Goal: Transaction & Acquisition: Purchase product/service

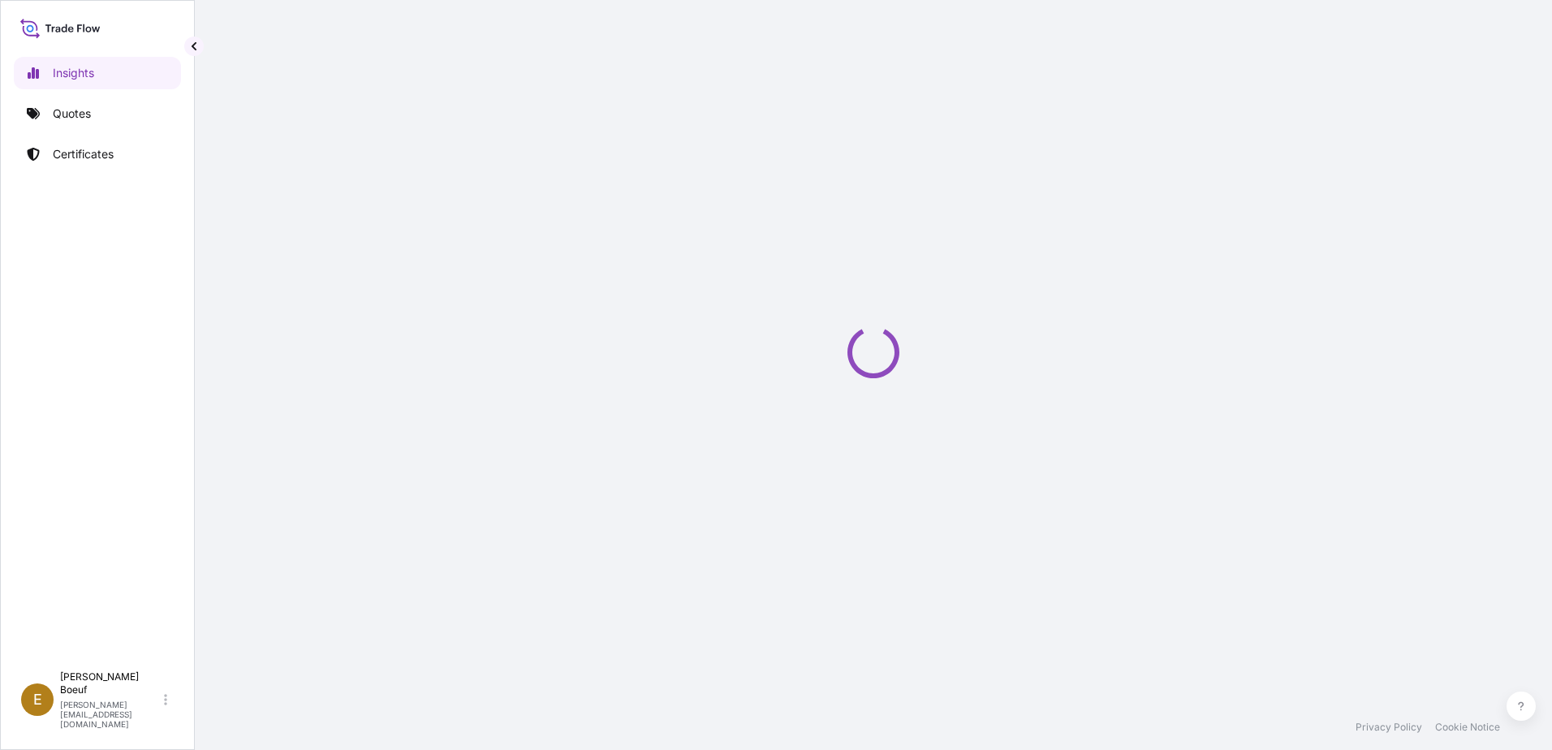
select select "2025"
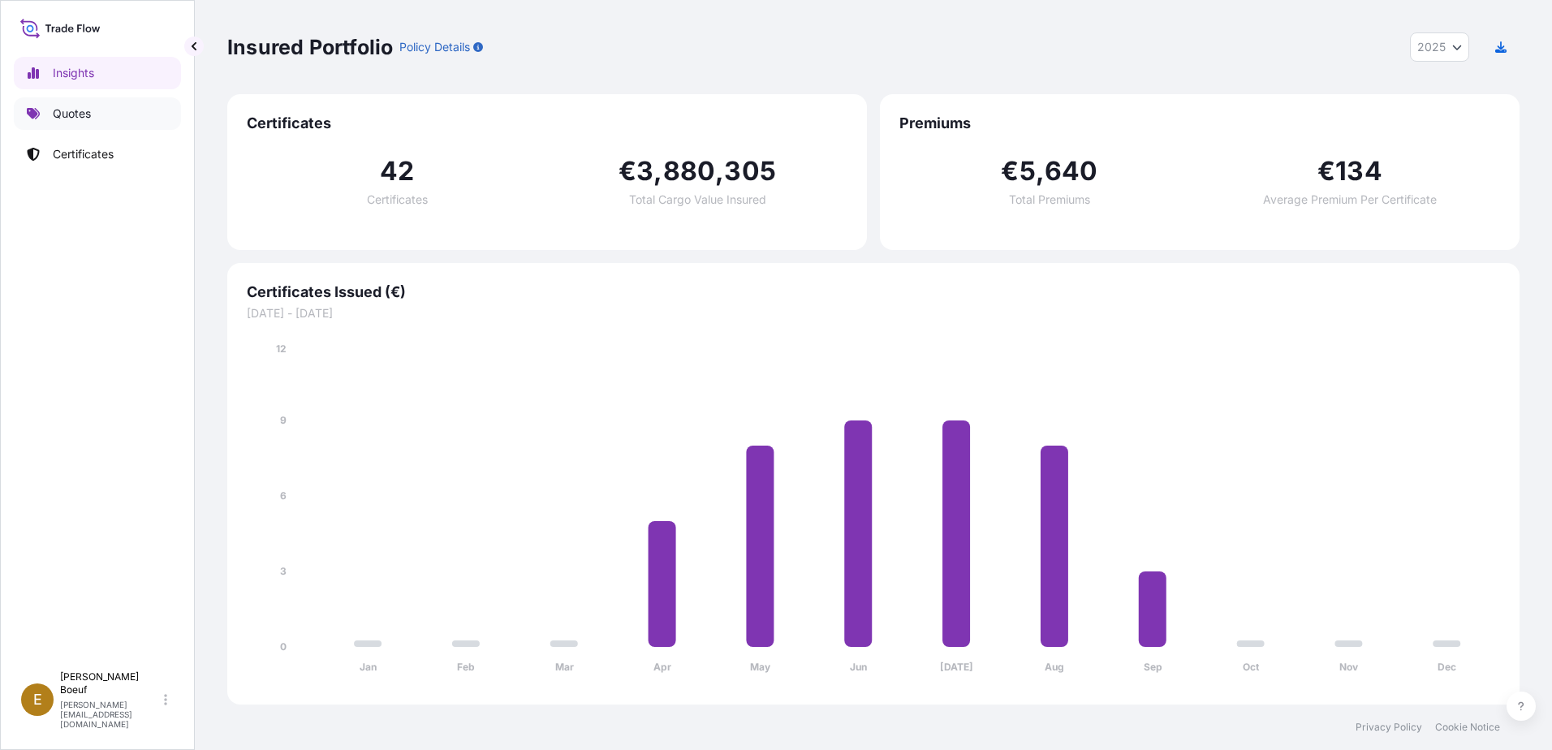
click at [121, 122] on link "Quotes" at bounding box center [97, 113] width 167 height 32
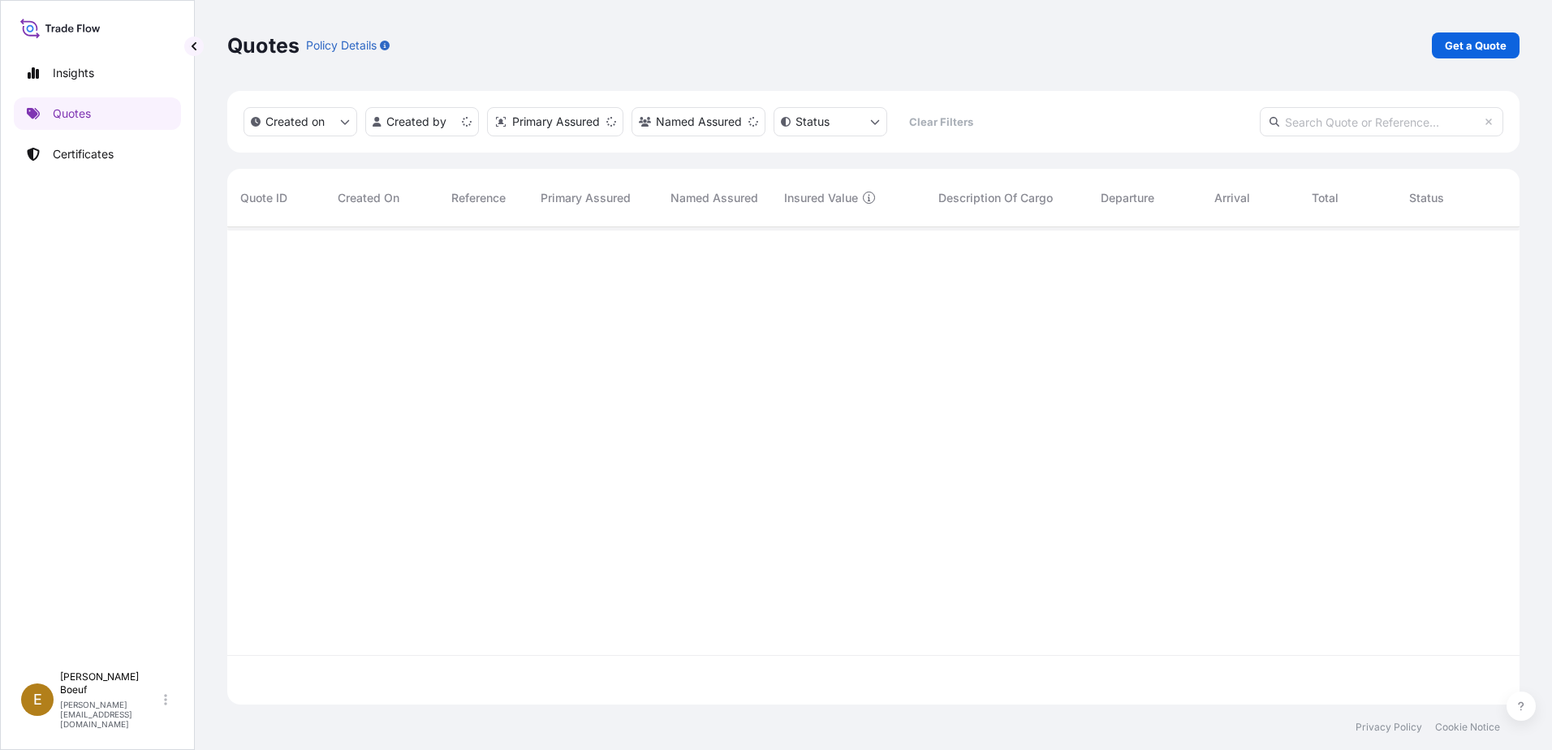
scroll to position [474, 1280]
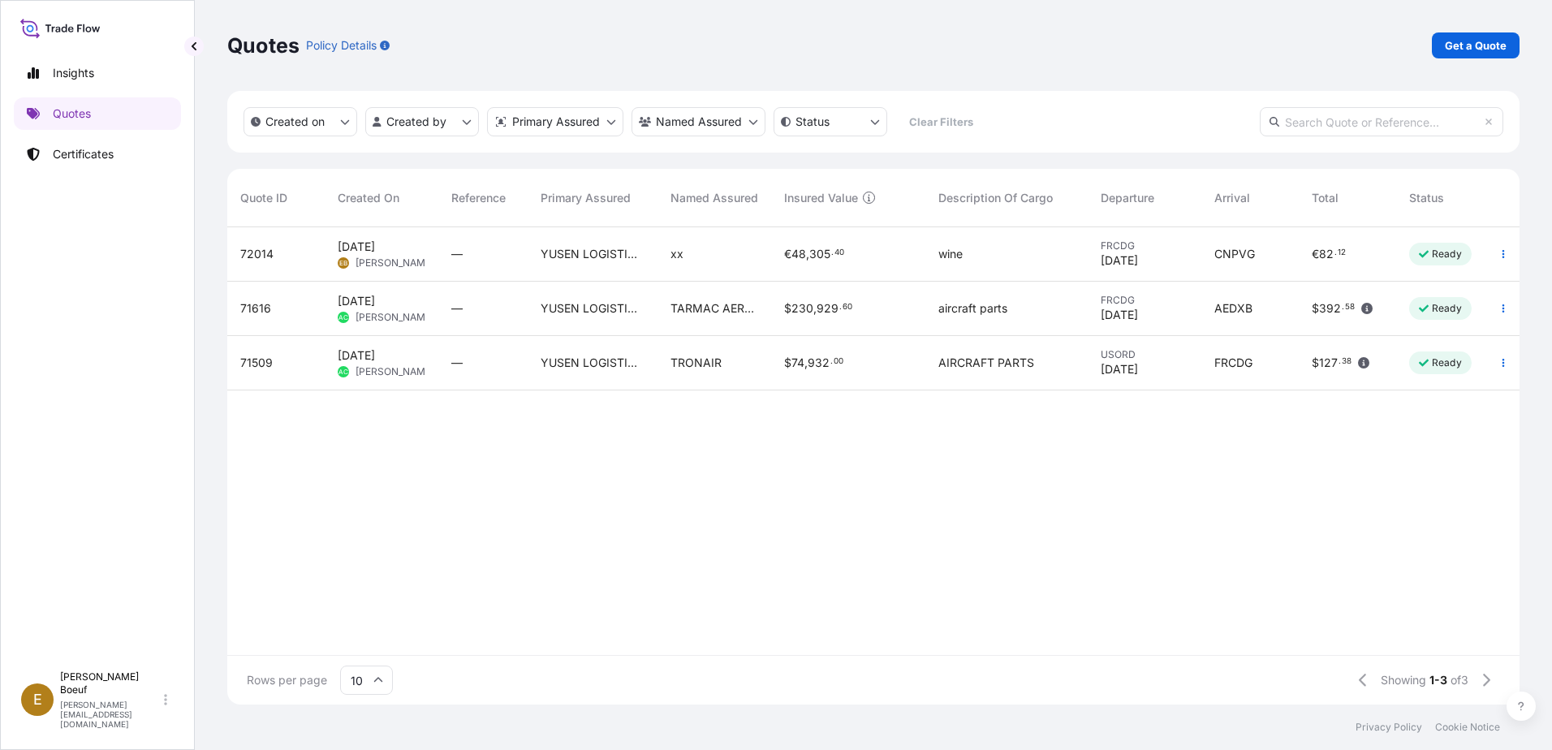
click at [1483, 29] on div "Quotes Policy Details Get a Quote" at bounding box center [873, 45] width 1292 height 91
click at [1483, 54] on link "Get a Quote" at bounding box center [1475, 45] width 88 height 26
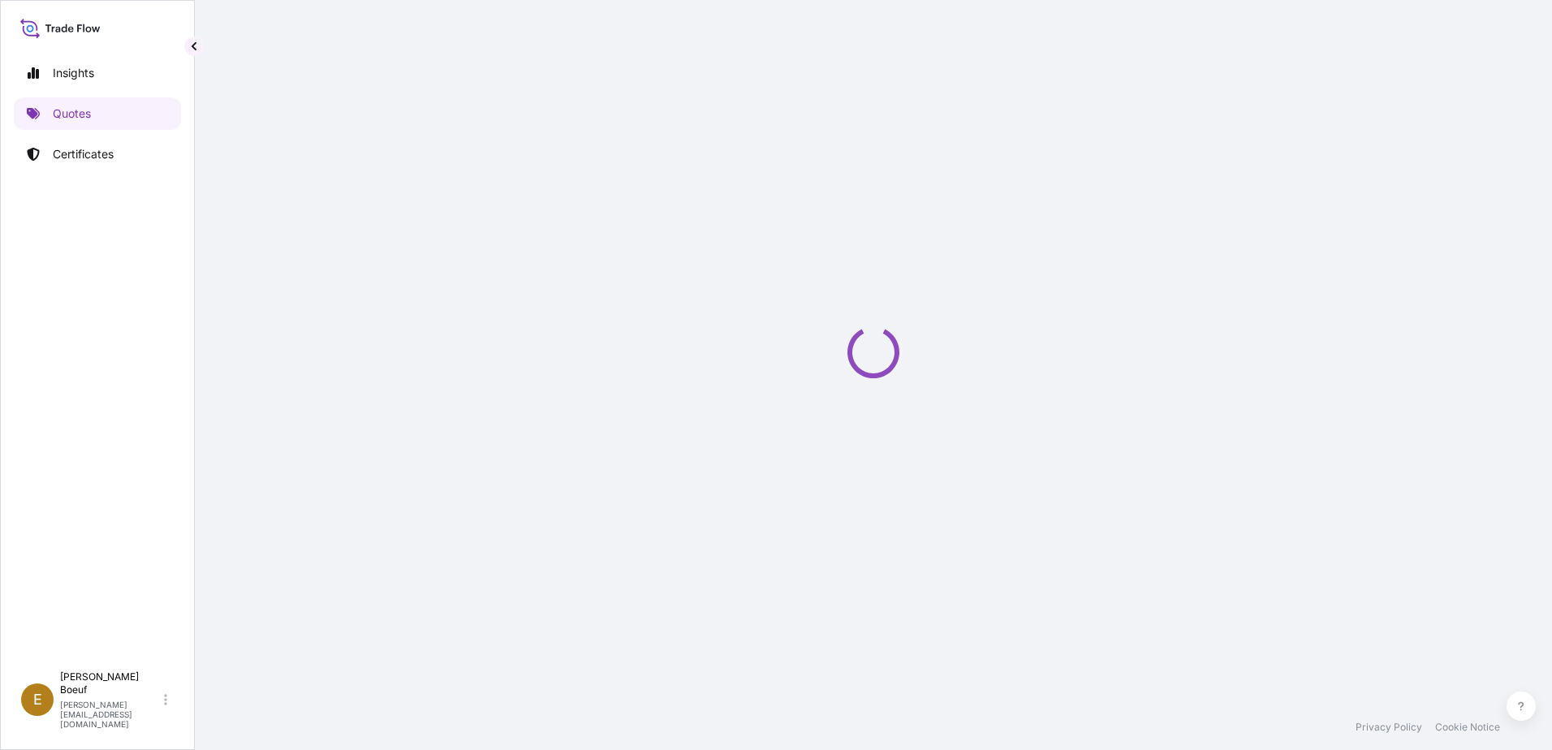
select select "Sea"
select select "21"
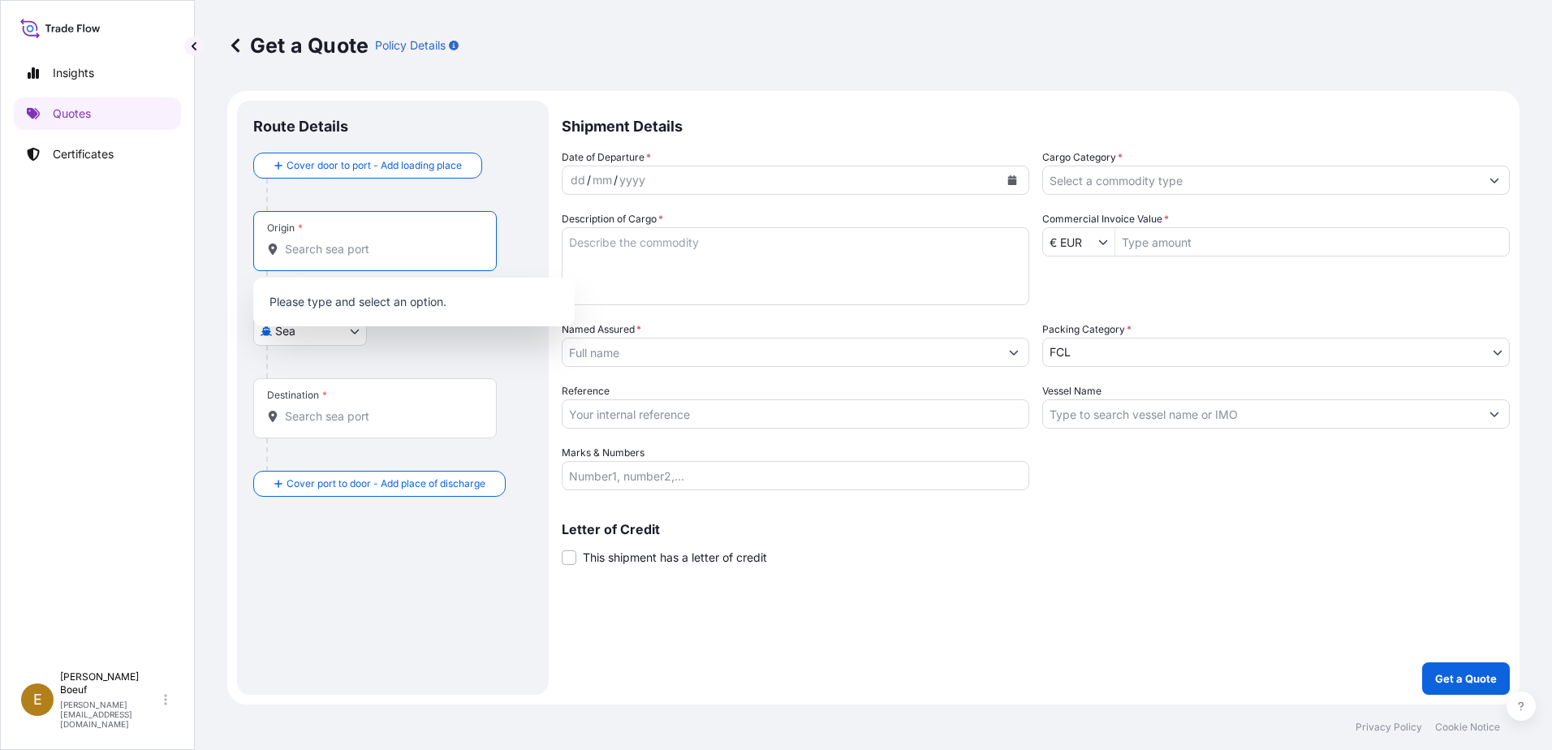
click at [377, 250] on input "Origin *" at bounding box center [381, 249] width 192 height 16
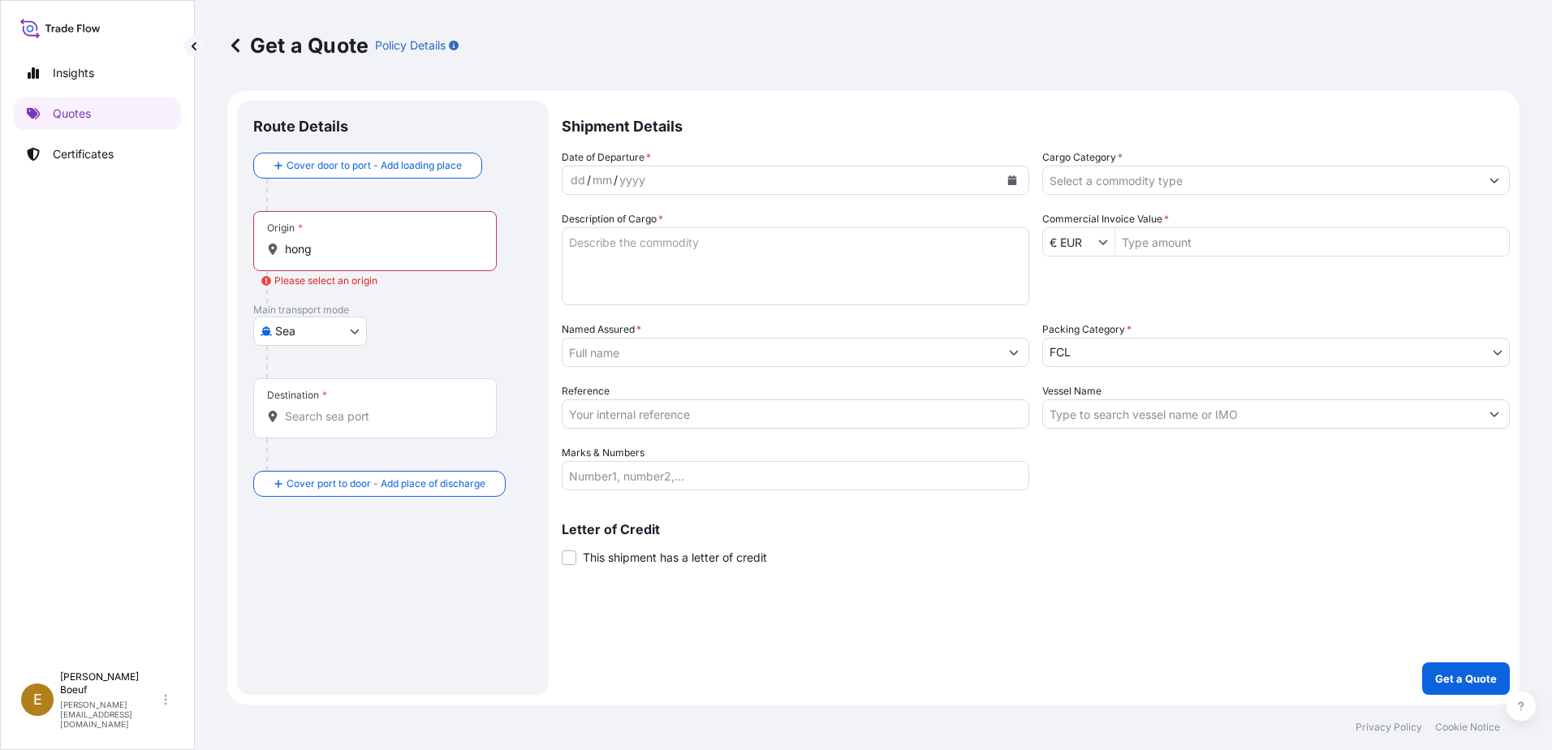
click at [429, 250] on input "hong" at bounding box center [381, 249] width 192 height 16
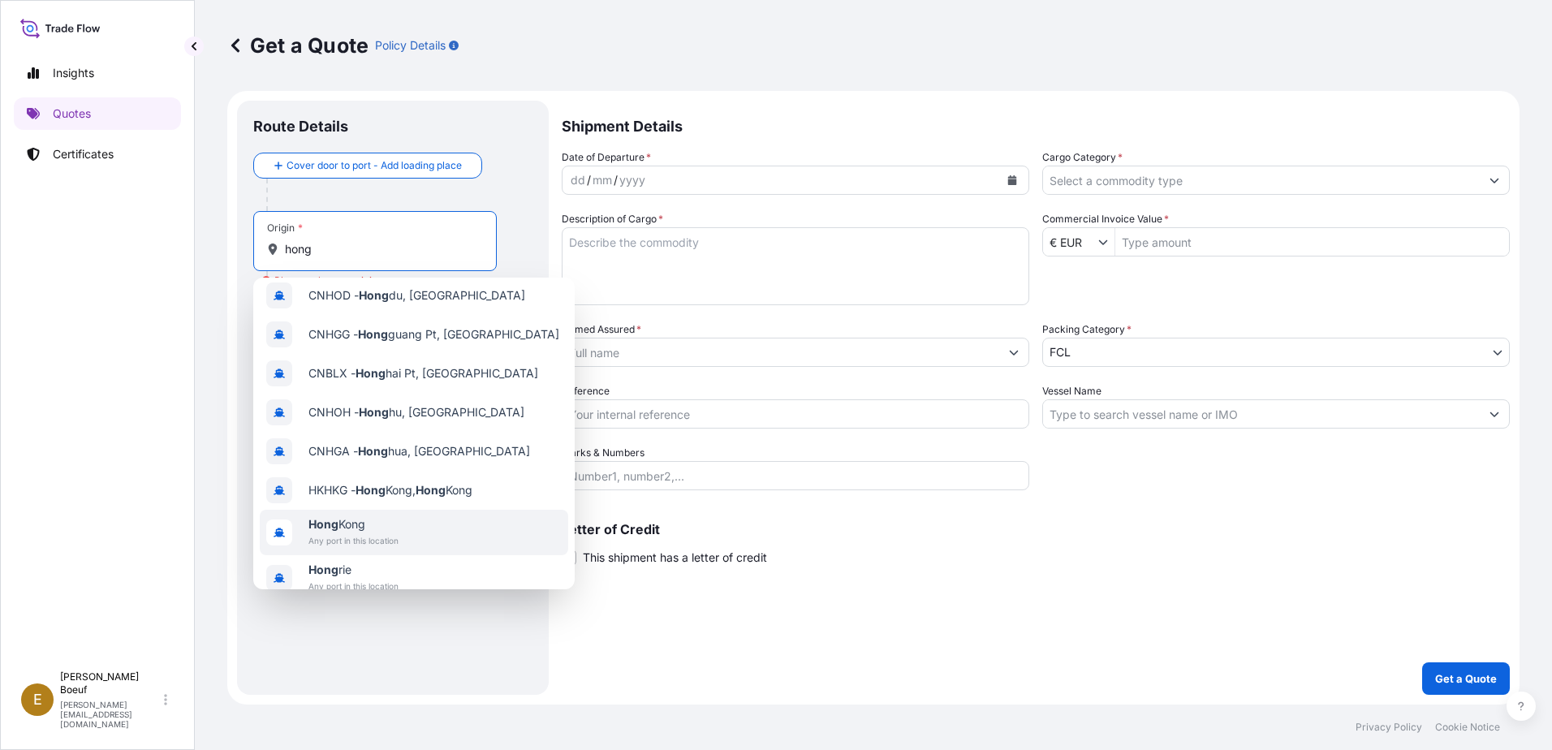
scroll to position [104, 0]
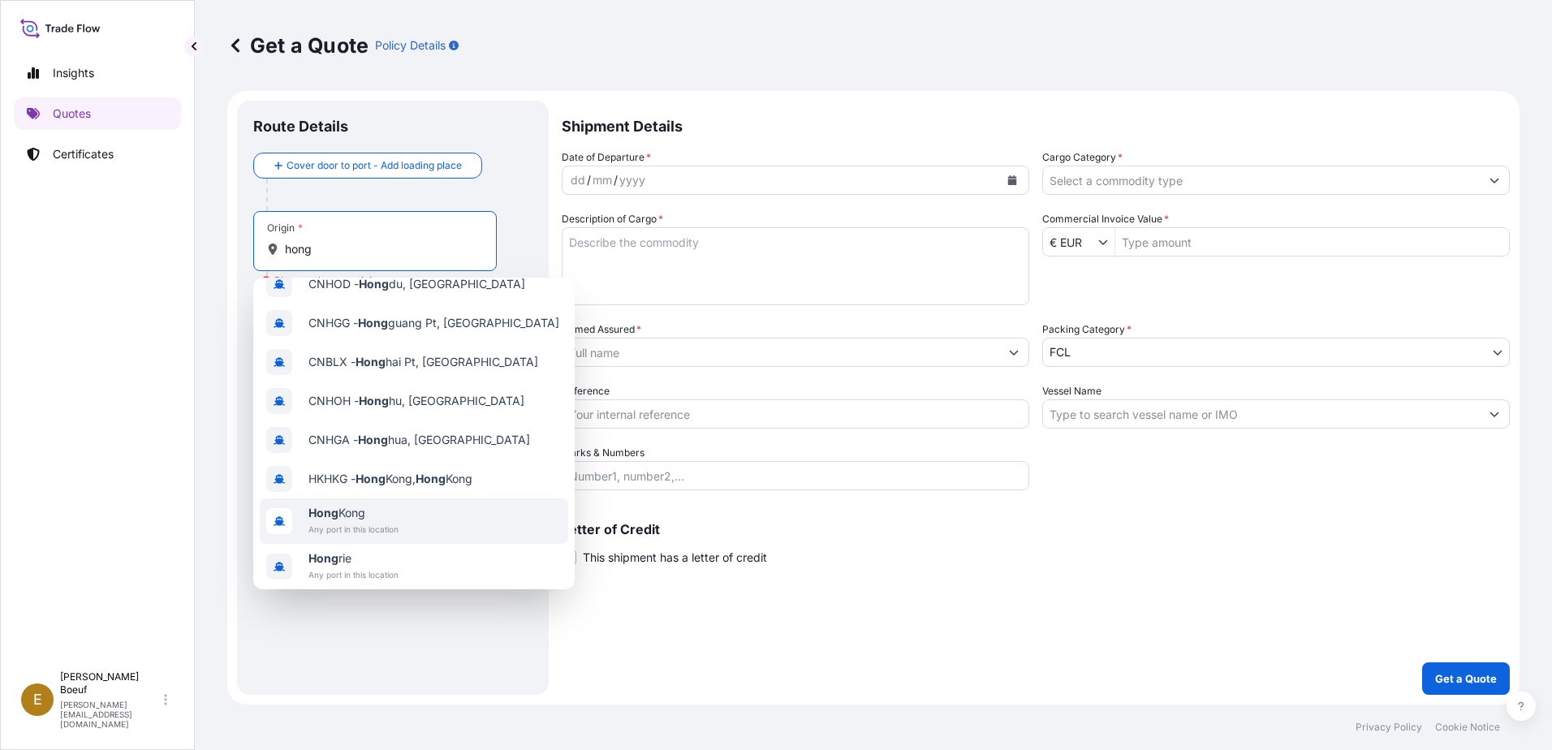
click at [385, 521] on span "Any port in this location" at bounding box center [353, 529] width 90 height 16
type input "Hong Kong"
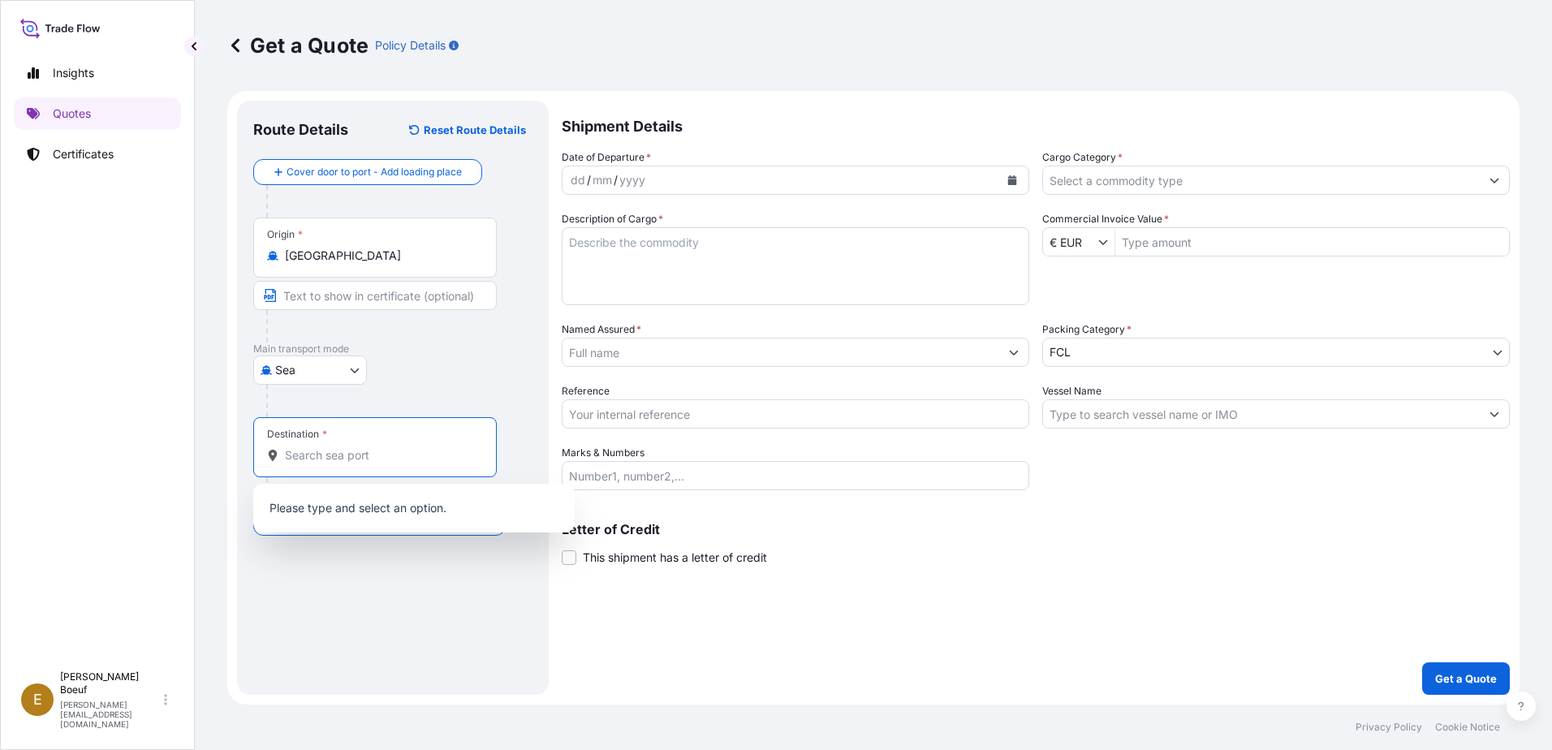
click at [340, 455] on input "Destination *" at bounding box center [381, 455] width 192 height 16
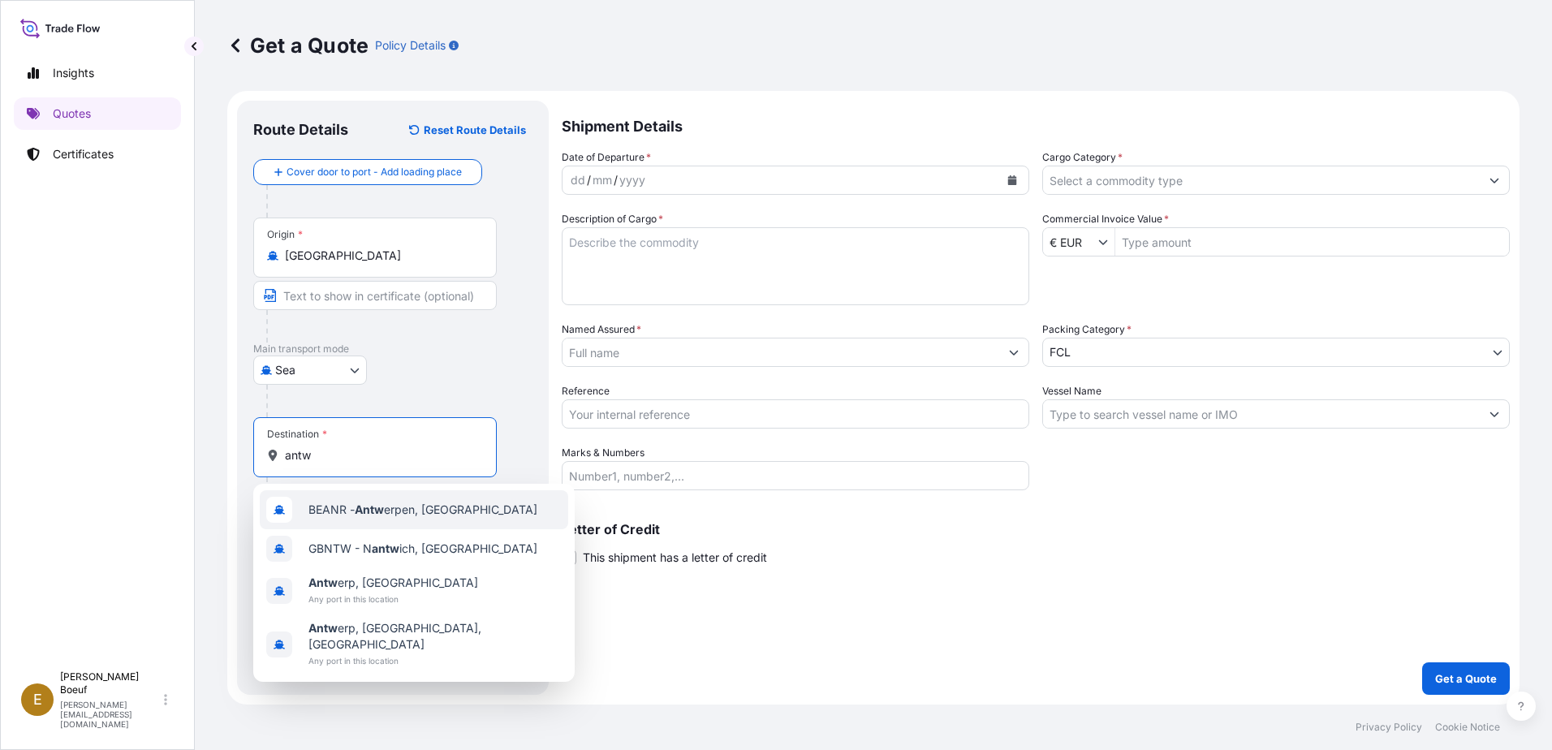
click at [394, 523] on div "BEANR - Antw erpen, Belgium" at bounding box center [414, 509] width 308 height 39
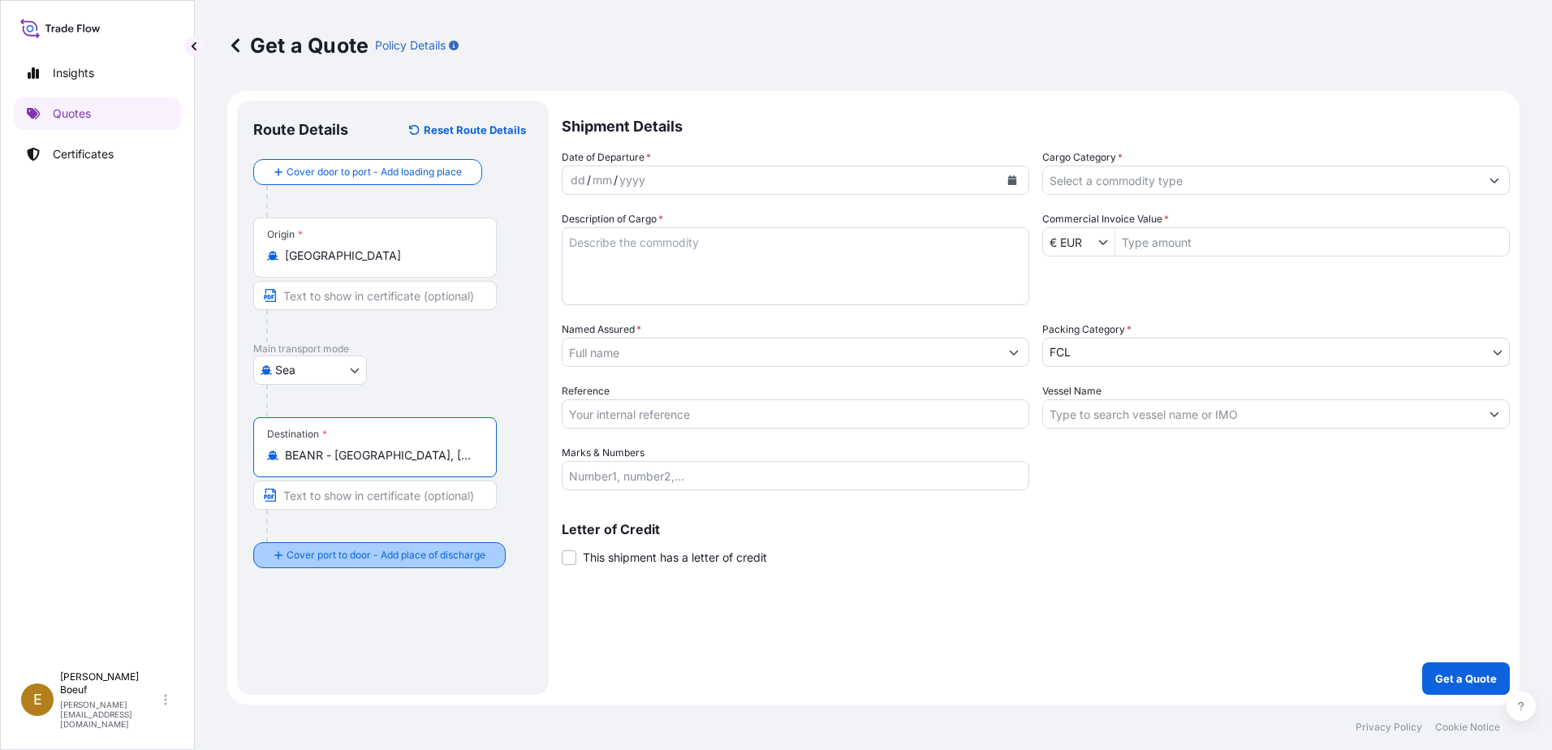
type input "BEANR - Antwerpen, Belgium"
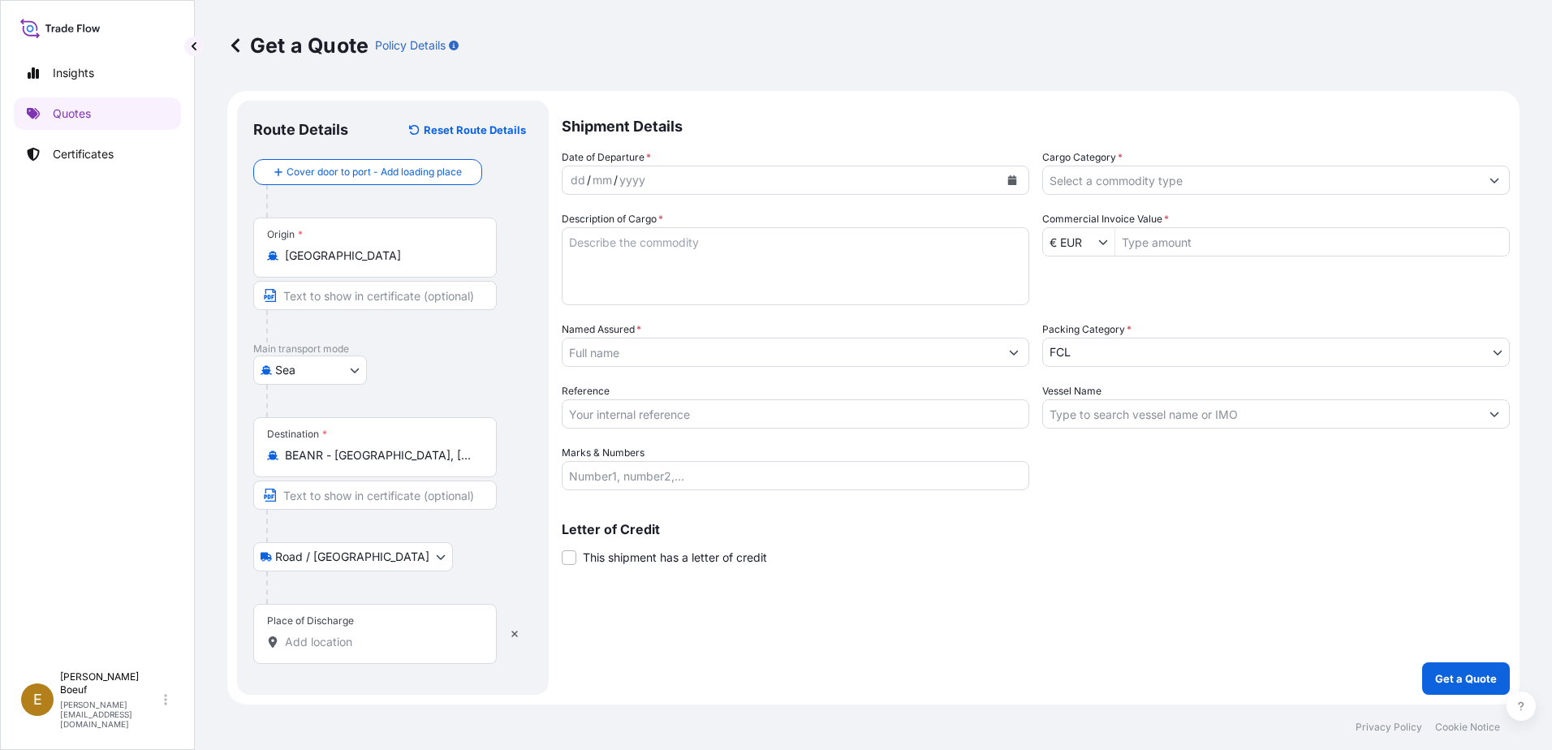
click at [356, 649] on input "Place of Discharge" at bounding box center [381, 642] width 192 height 16
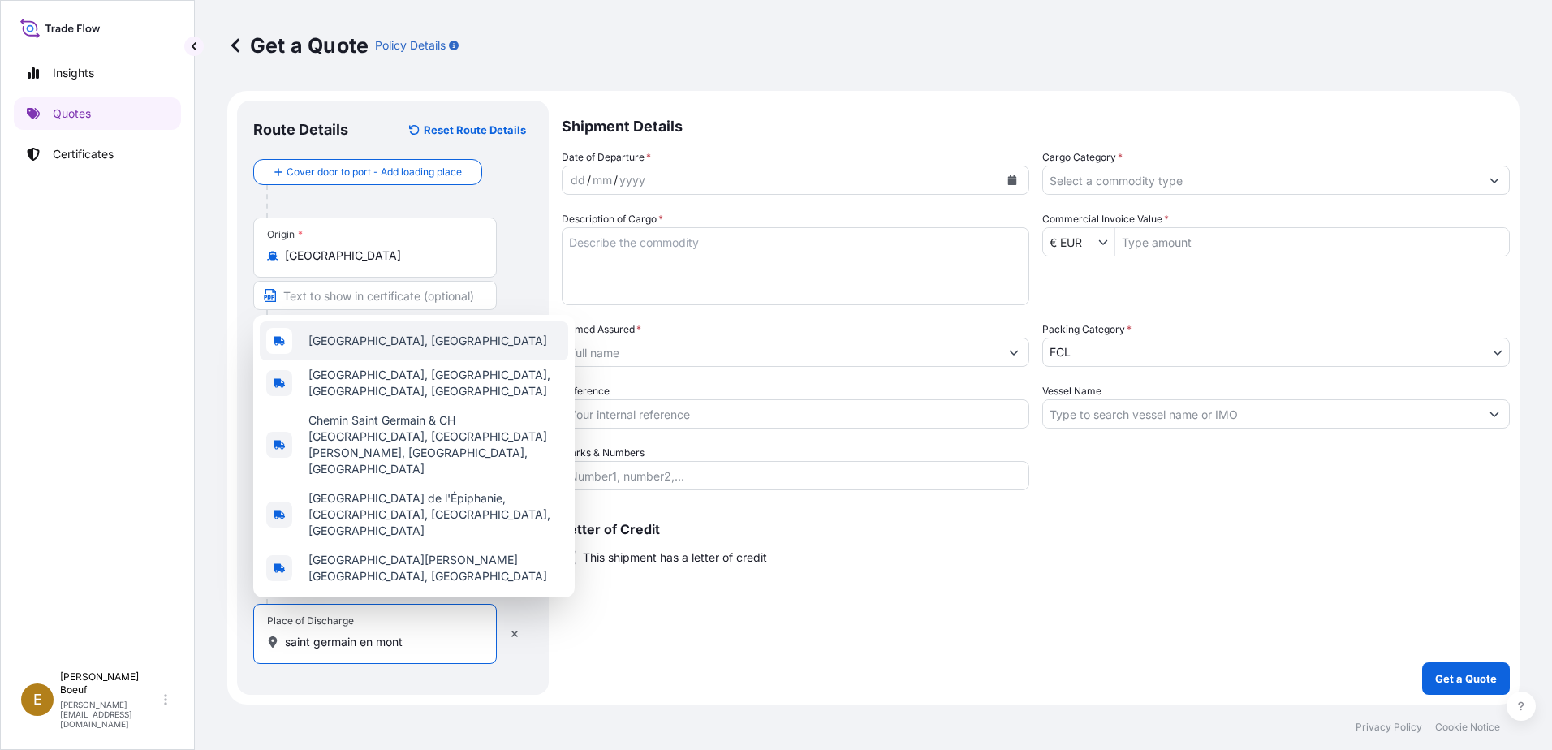
click at [427, 349] on span "Saint-Germain-en-Montagne, France" at bounding box center [427, 341] width 239 height 16
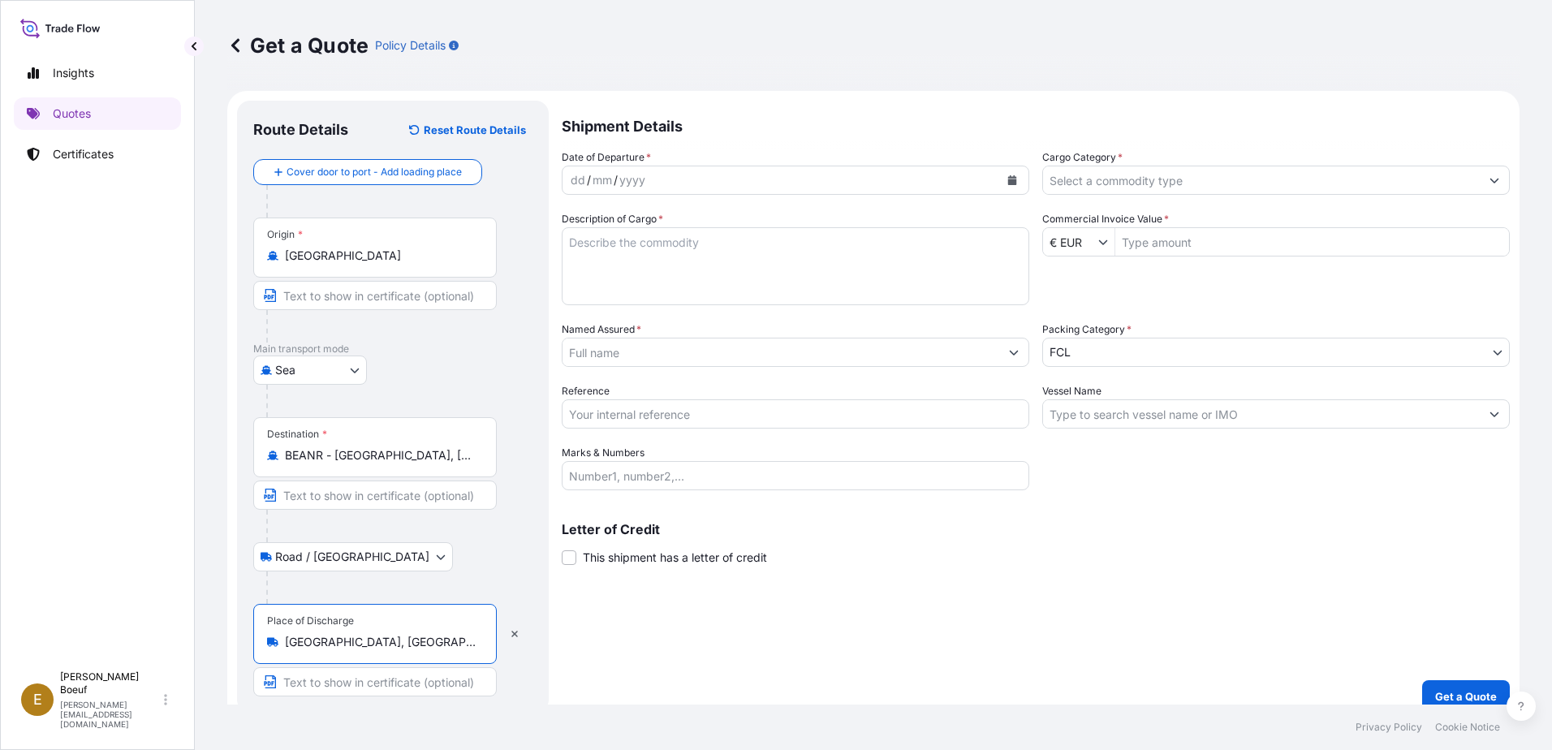
type input "Saint-Germain-en-Montagne, France"
click at [885, 178] on div "dd / mm / yyyy" at bounding box center [780, 180] width 437 height 29
click at [999, 182] on button "Calendar" at bounding box center [1012, 180] width 26 height 26
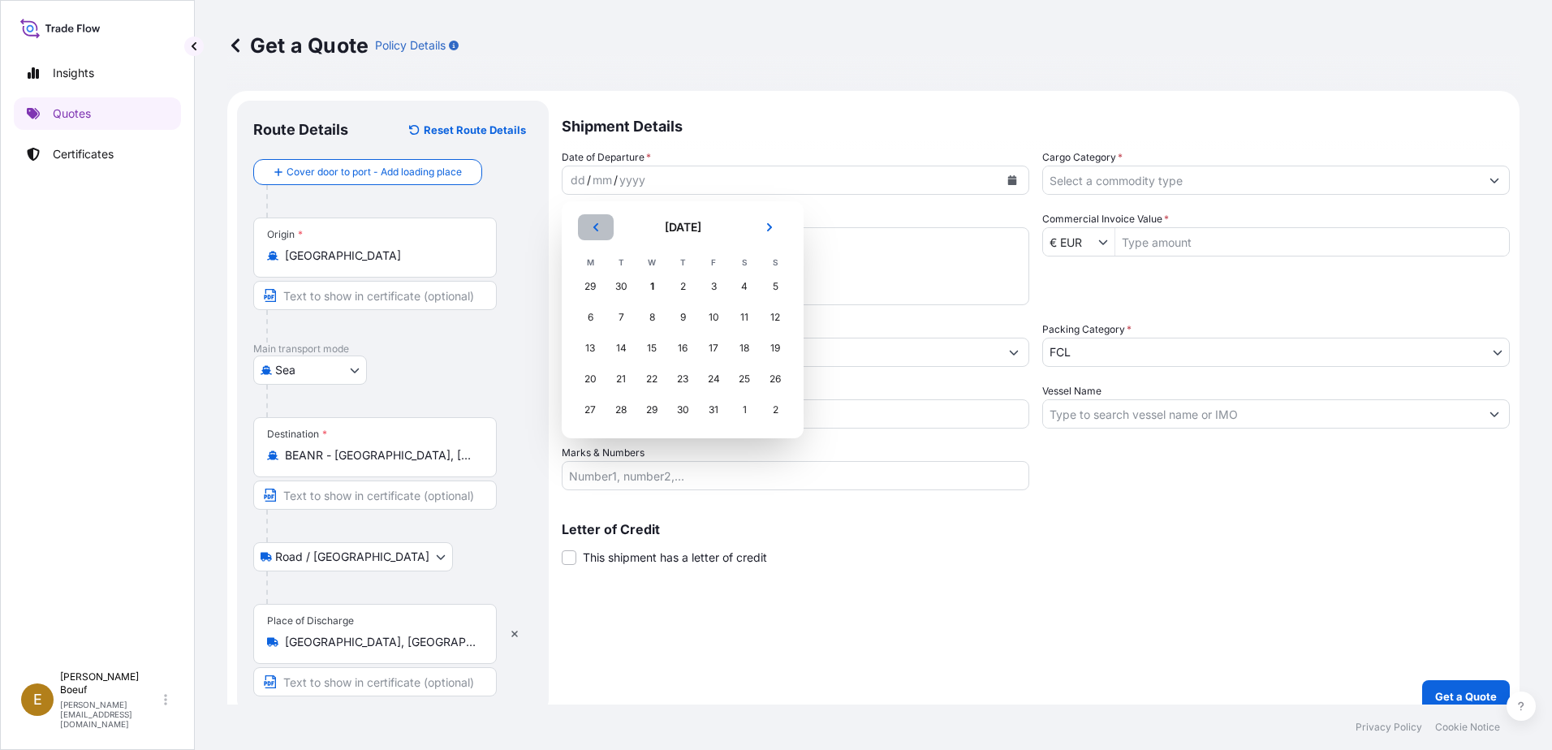
click at [583, 222] on button "Previous" at bounding box center [596, 227] width 36 height 26
click at [714, 312] on div "12" at bounding box center [713, 317] width 29 height 29
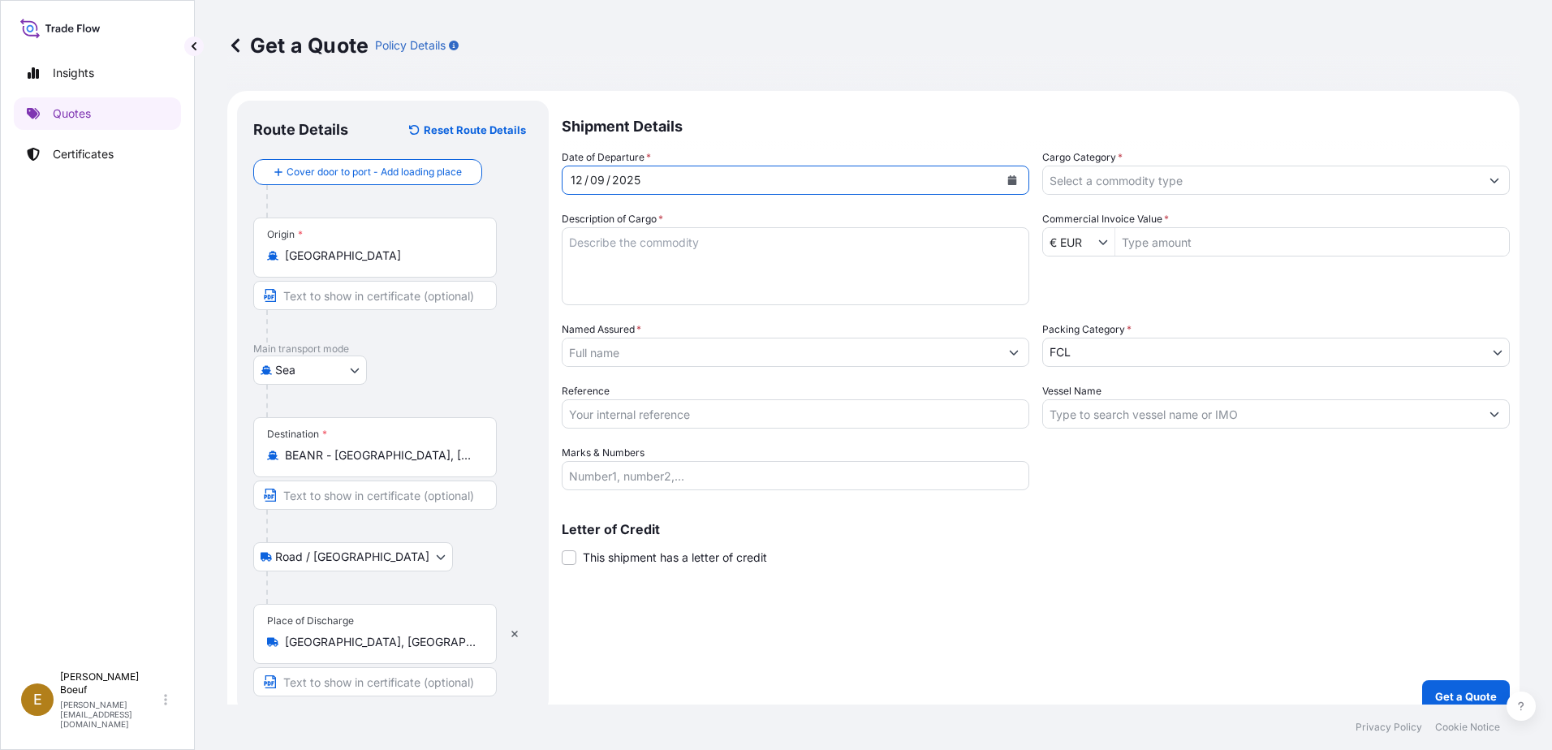
click at [1211, 192] on input "Cargo Category *" at bounding box center [1261, 180] width 437 height 29
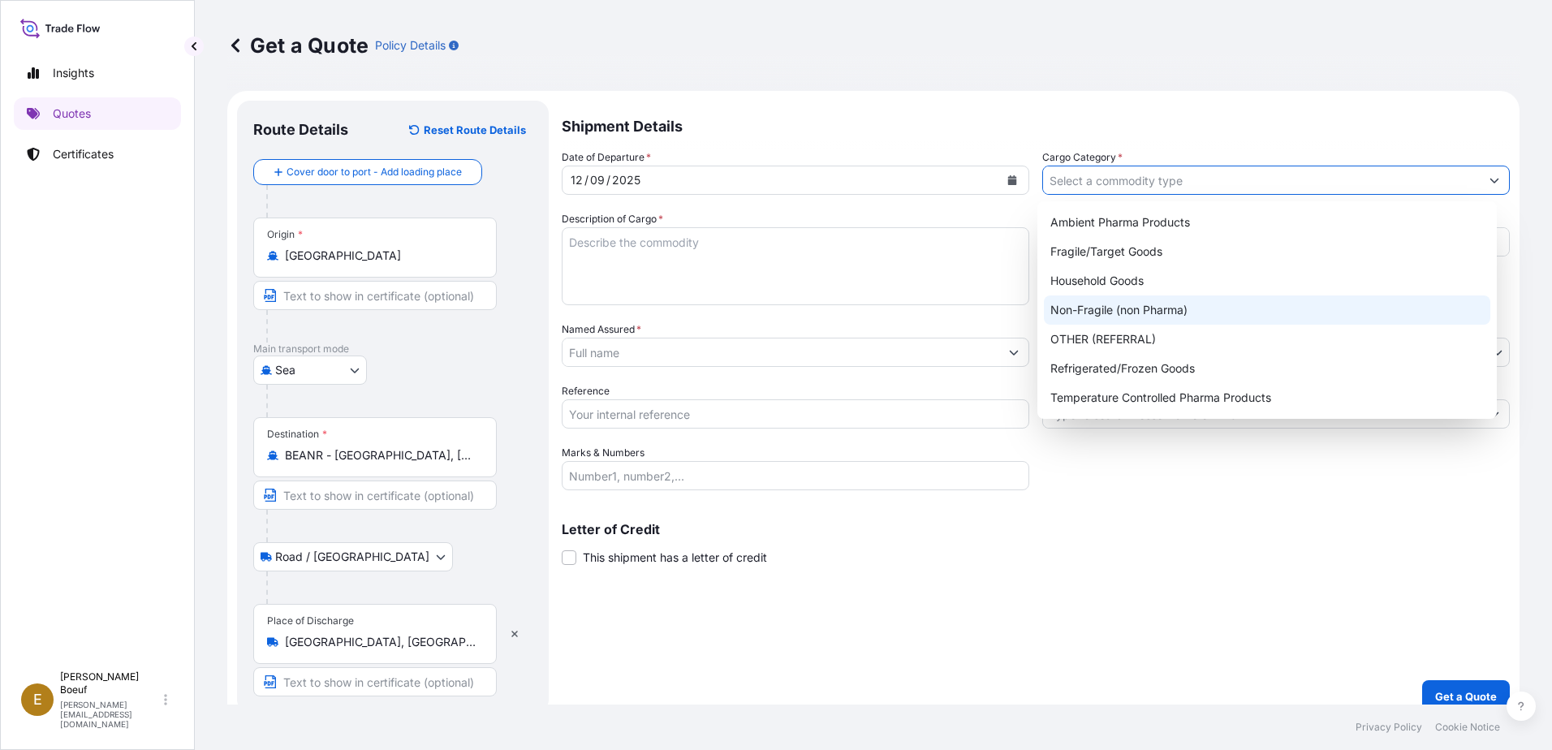
click at [1190, 304] on div "Non-Fragile (non Pharma)" at bounding box center [1267, 309] width 447 height 29
type input "Non-Fragile (non Pharma)"
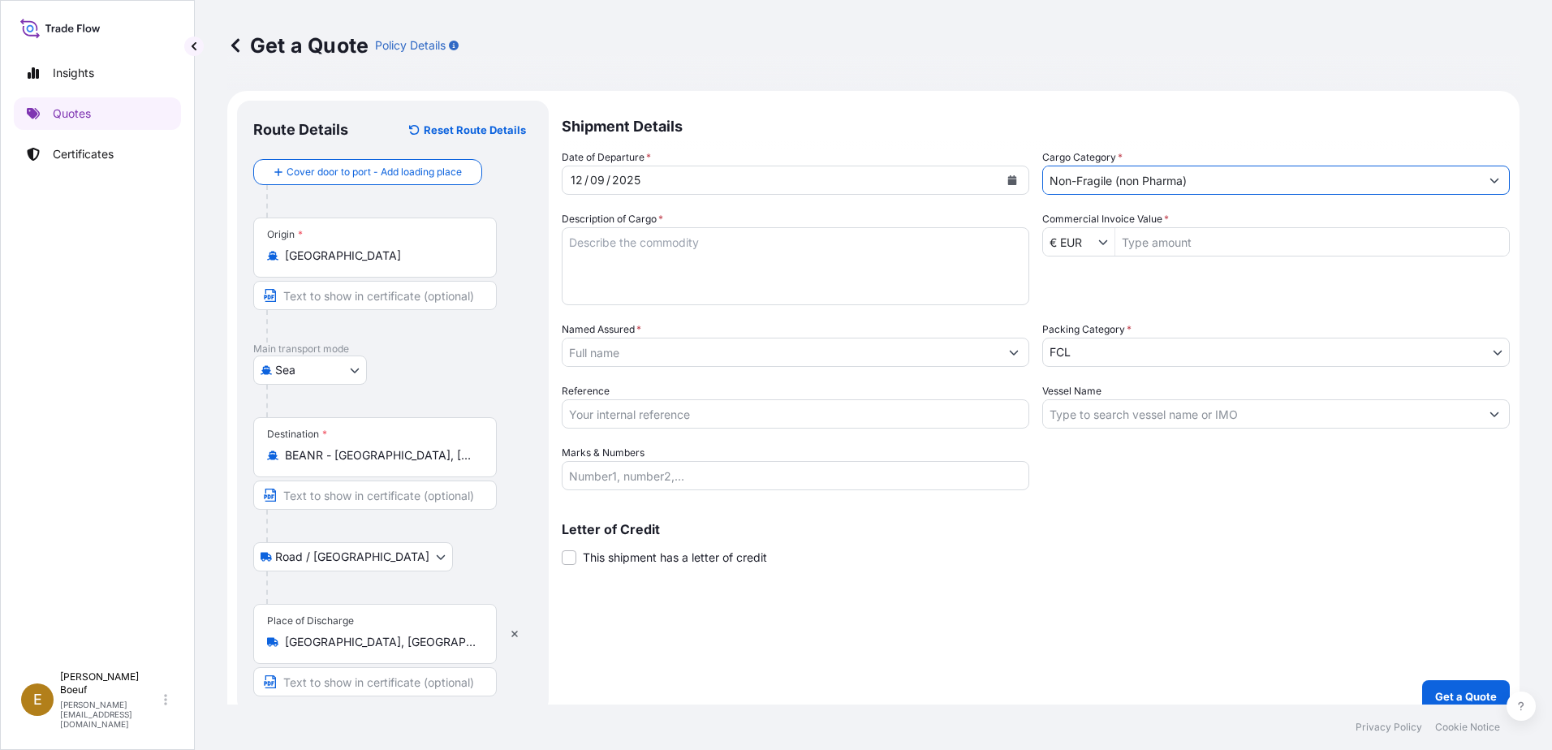
click at [1197, 247] on input "Commercial Invoice Value *" at bounding box center [1312, 241] width 394 height 29
type input "1.160"
click at [893, 249] on textarea "Description of Cargo *" at bounding box center [795, 266] width 467 height 78
type textarea "wooden toys"
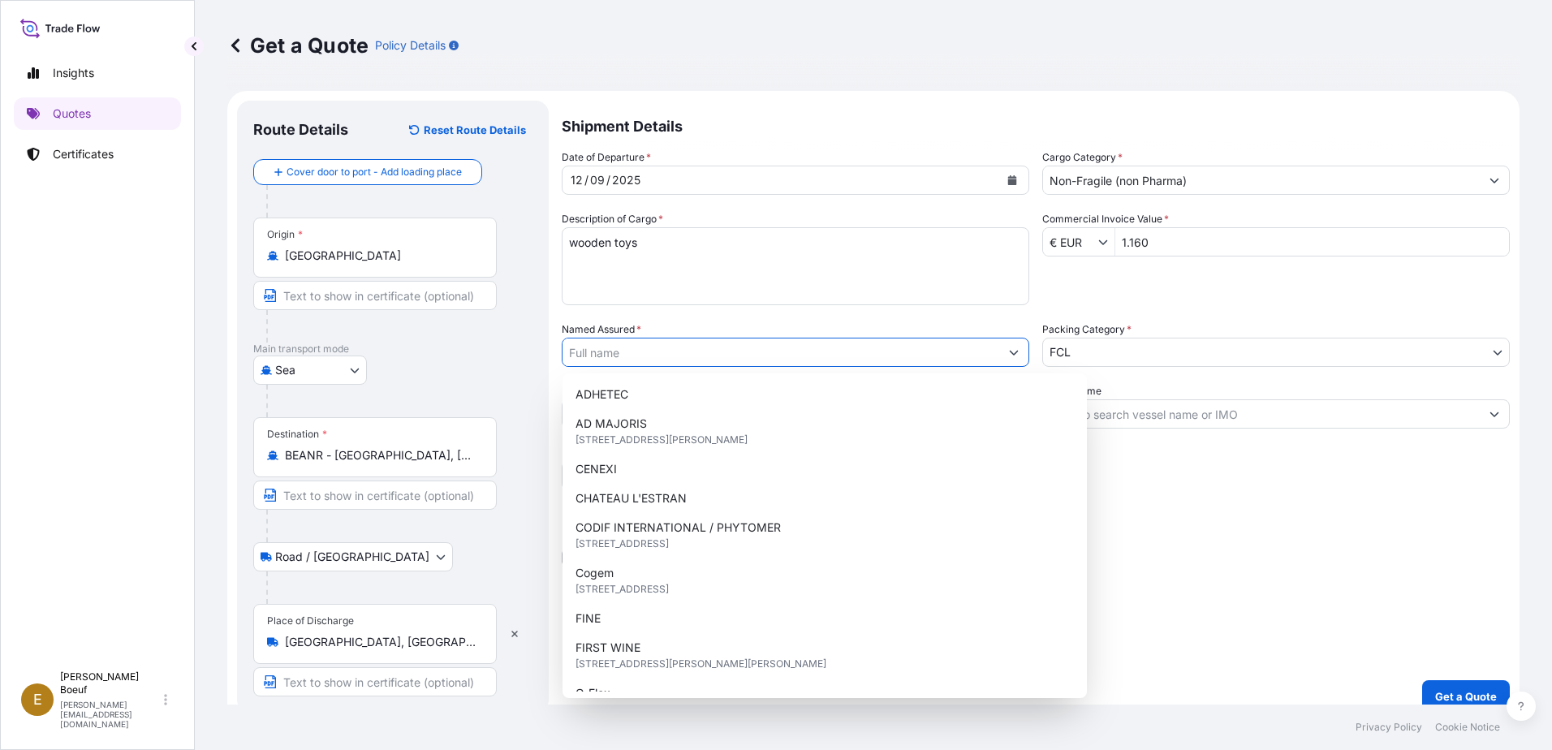
click at [867, 356] on input "Named Assured *" at bounding box center [780, 352] width 437 height 29
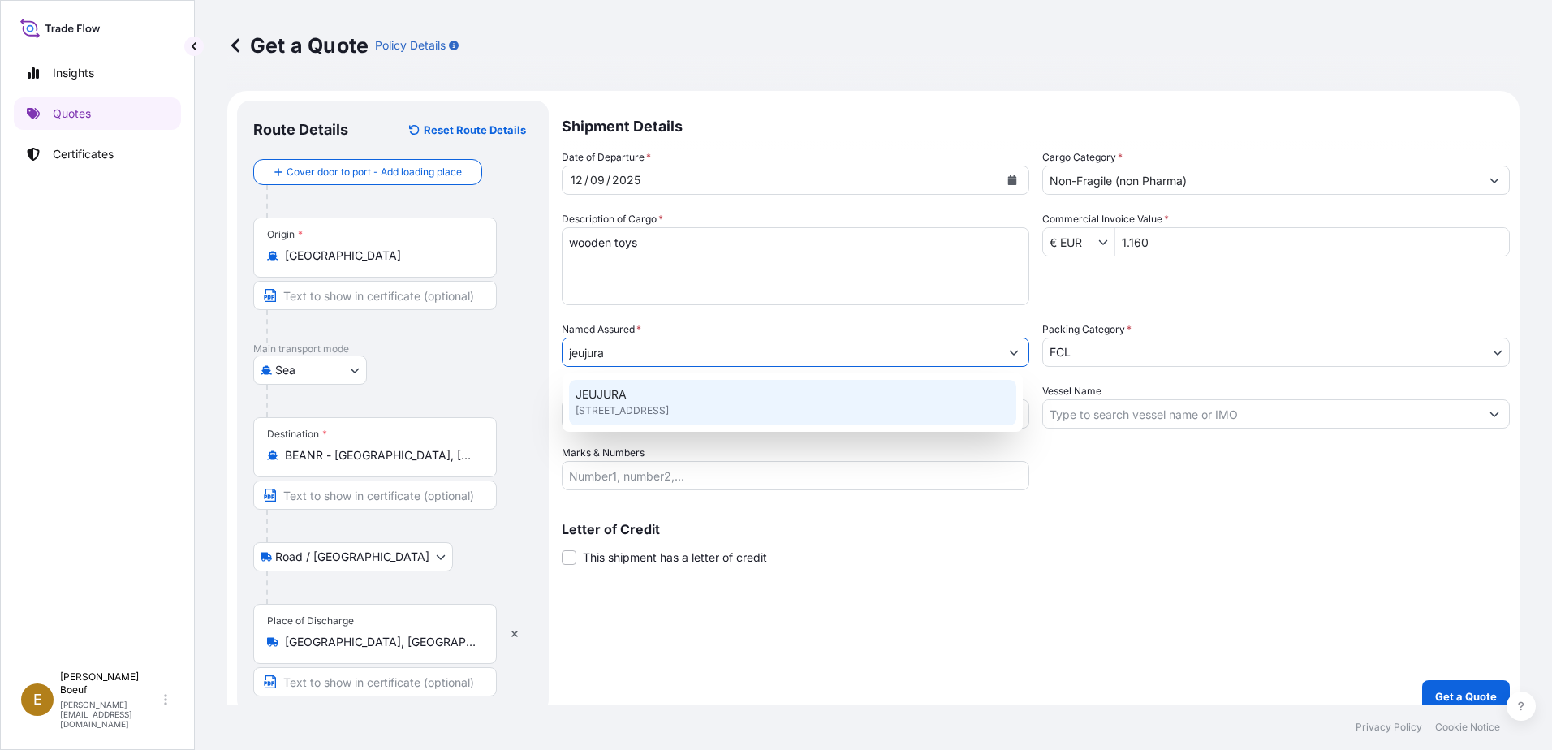
click at [669, 405] on span "6 RUE DES TILLEULS, 39300, SAINT GERMAIN EN MONTAGNE, FRANCE" at bounding box center [621, 411] width 93 height 16
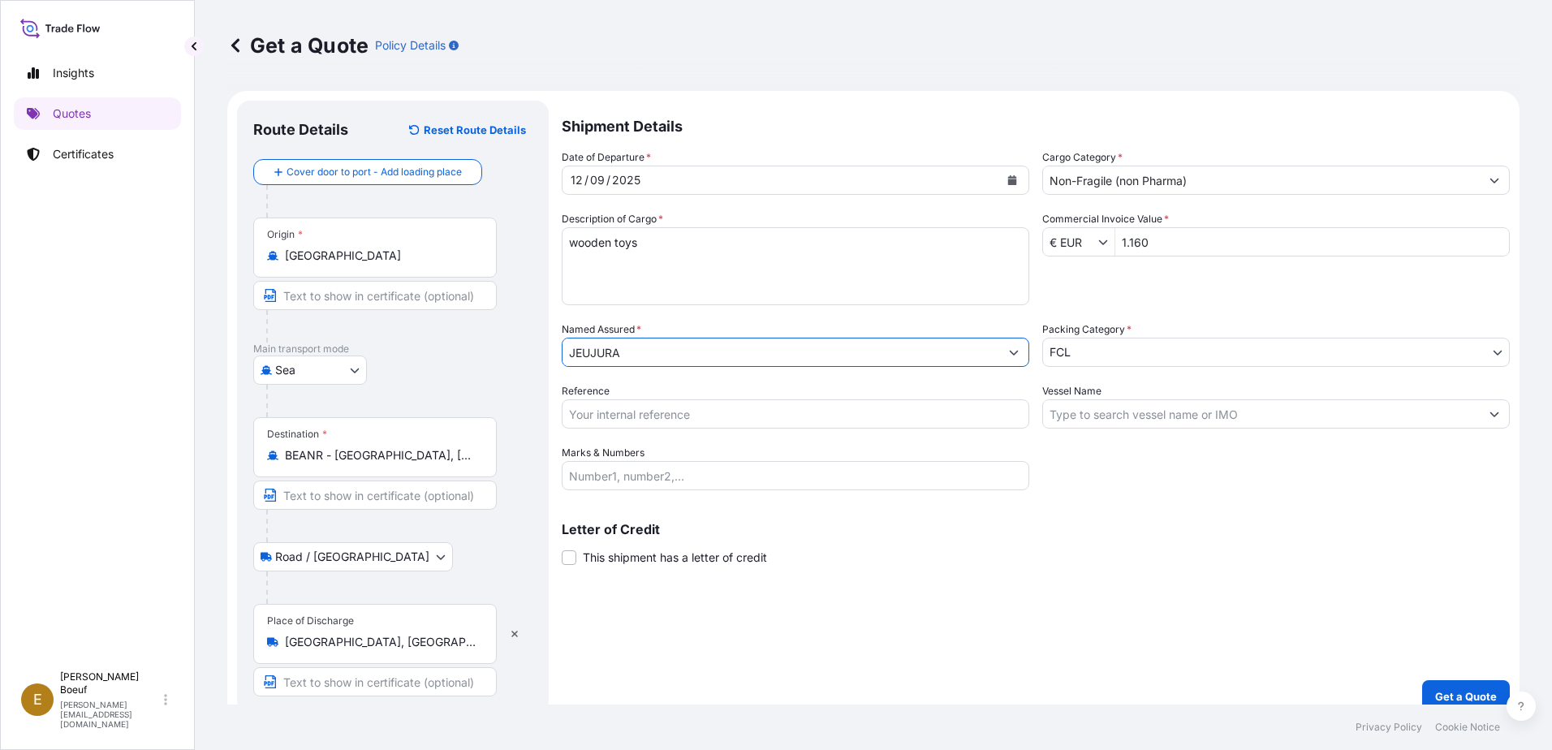
type input "JEUJURA"
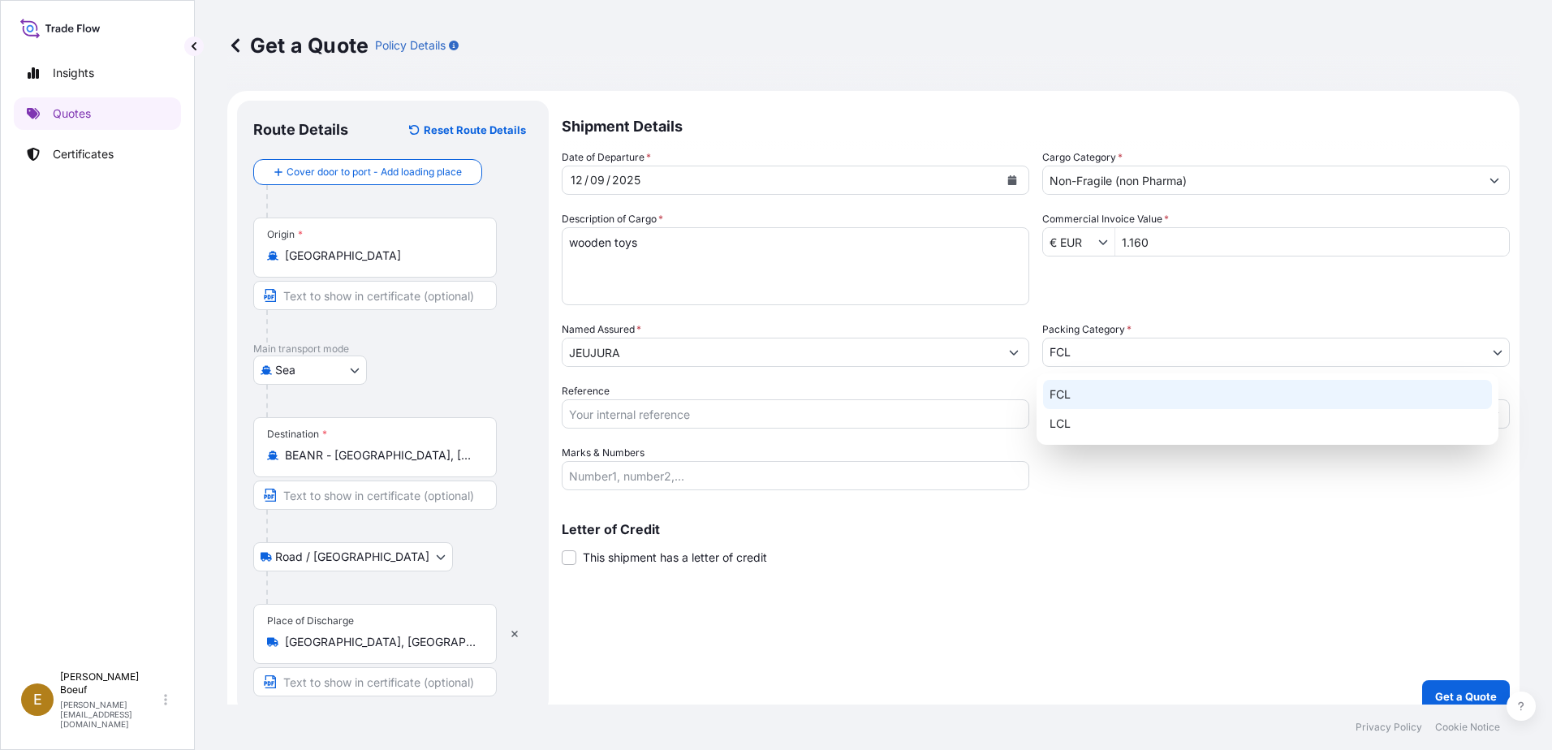
click at [1123, 360] on body "15 options available. 3 options available. 1 option available. Insights Quotes …" at bounding box center [776, 375] width 1552 height 750
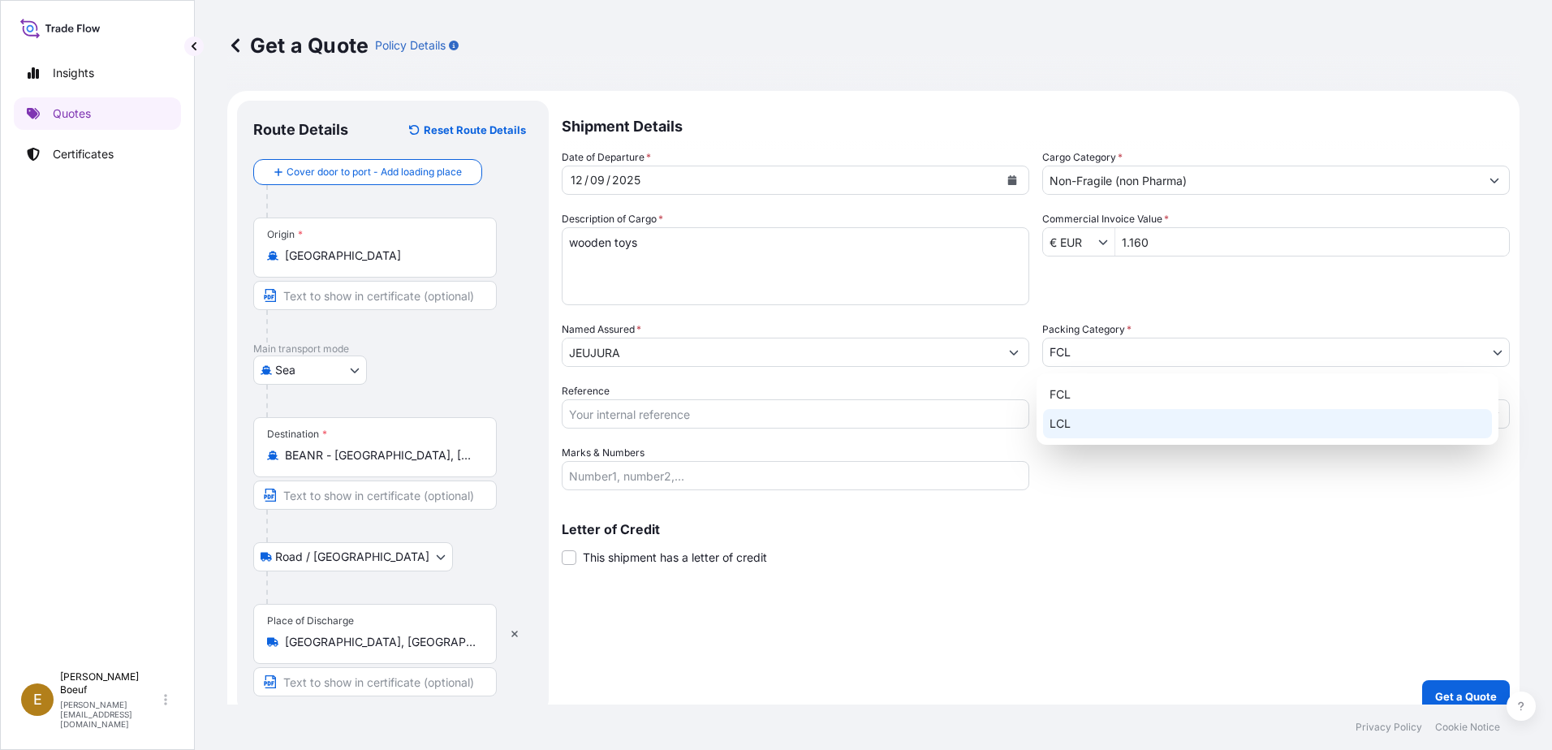
click at [1109, 428] on div "LCL" at bounding box center [1267, 423] width 449 height 29
select select "22"
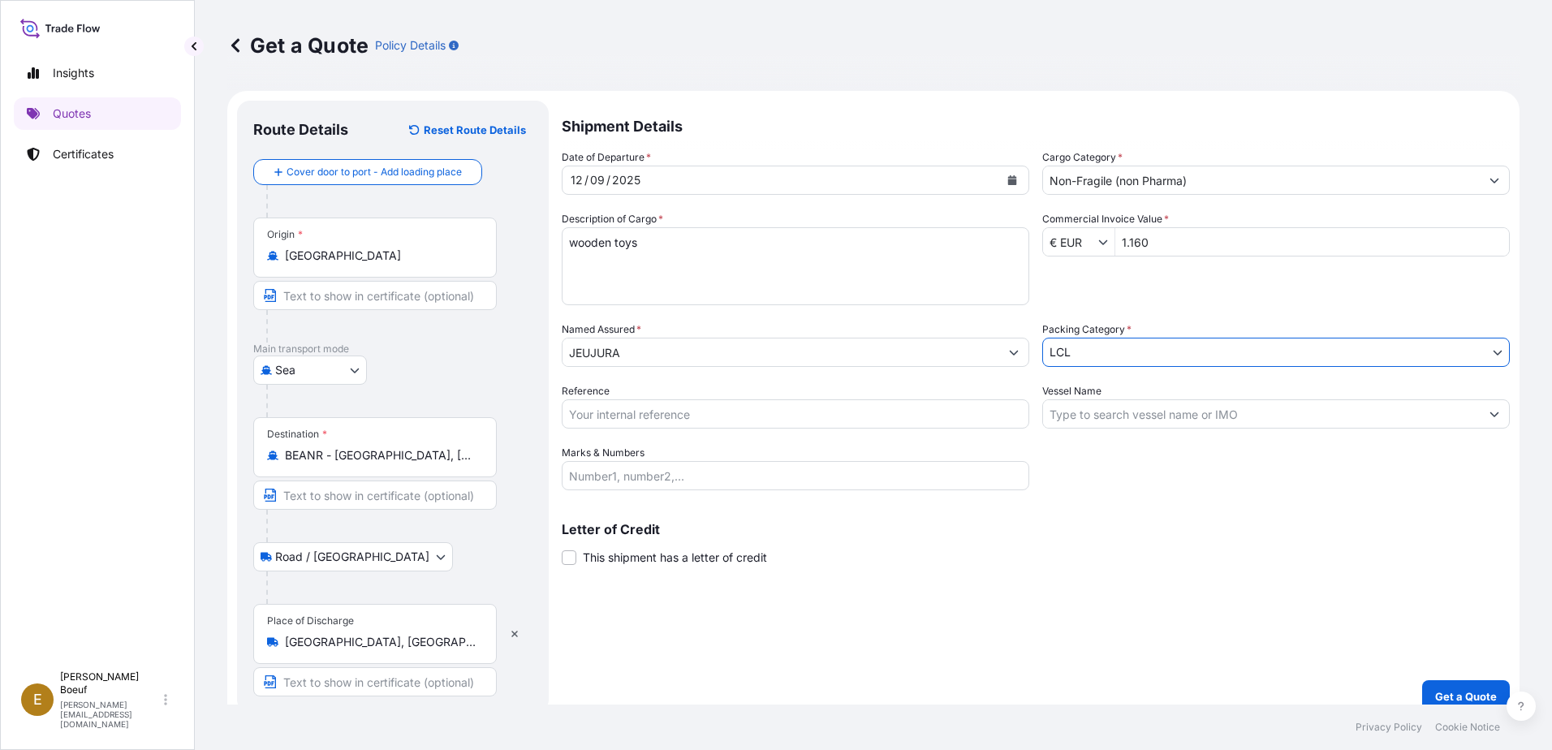
click at [846, 415] on input "Reference" at bounding box center [795, 413] width 467 height 29
type input "s"
type input "SHKG1220656"
click at [1466, 698] on p "Get a Quote" at bounding box center [1466, 696] width 62 height 16
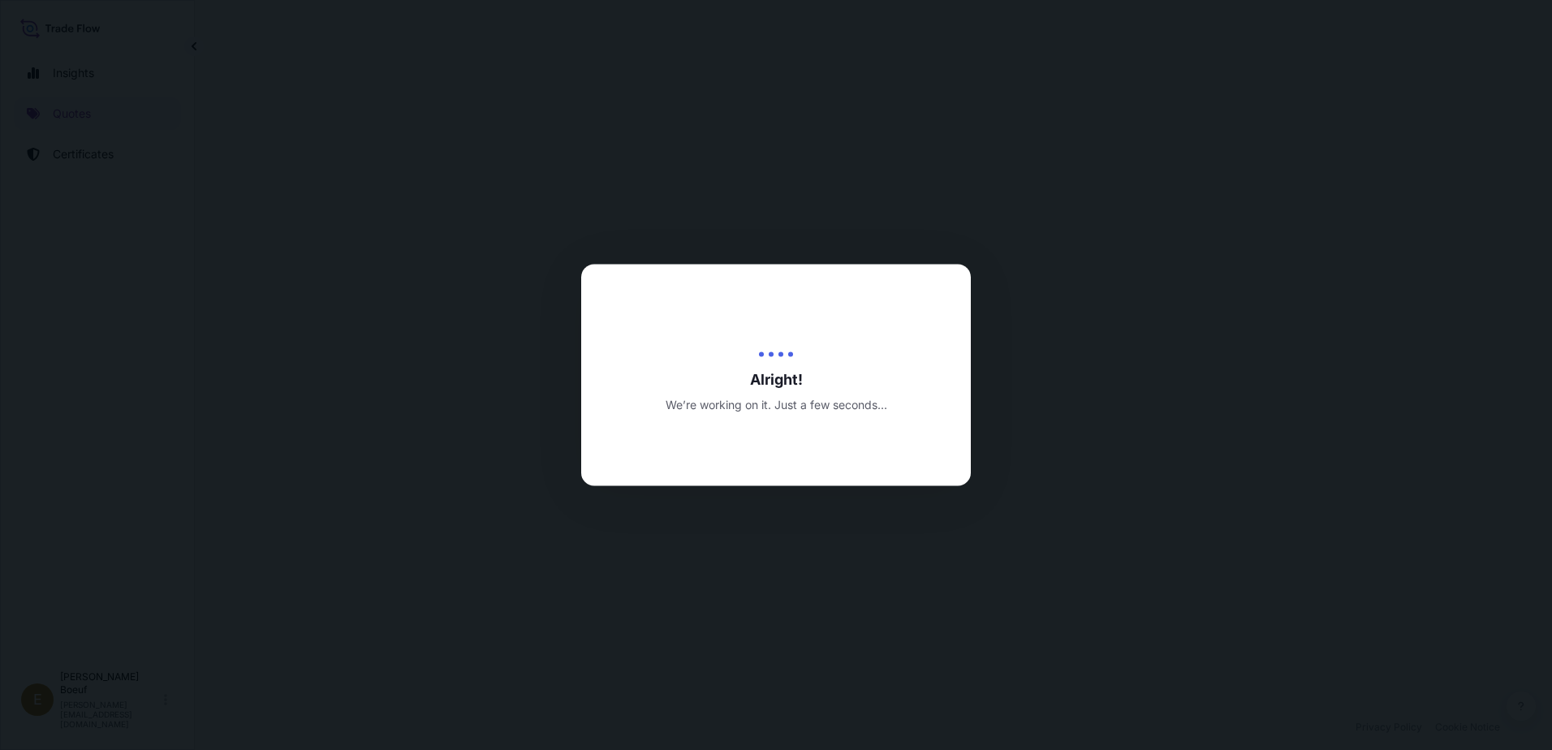
select select "Sea"
select select "Road / Inland"
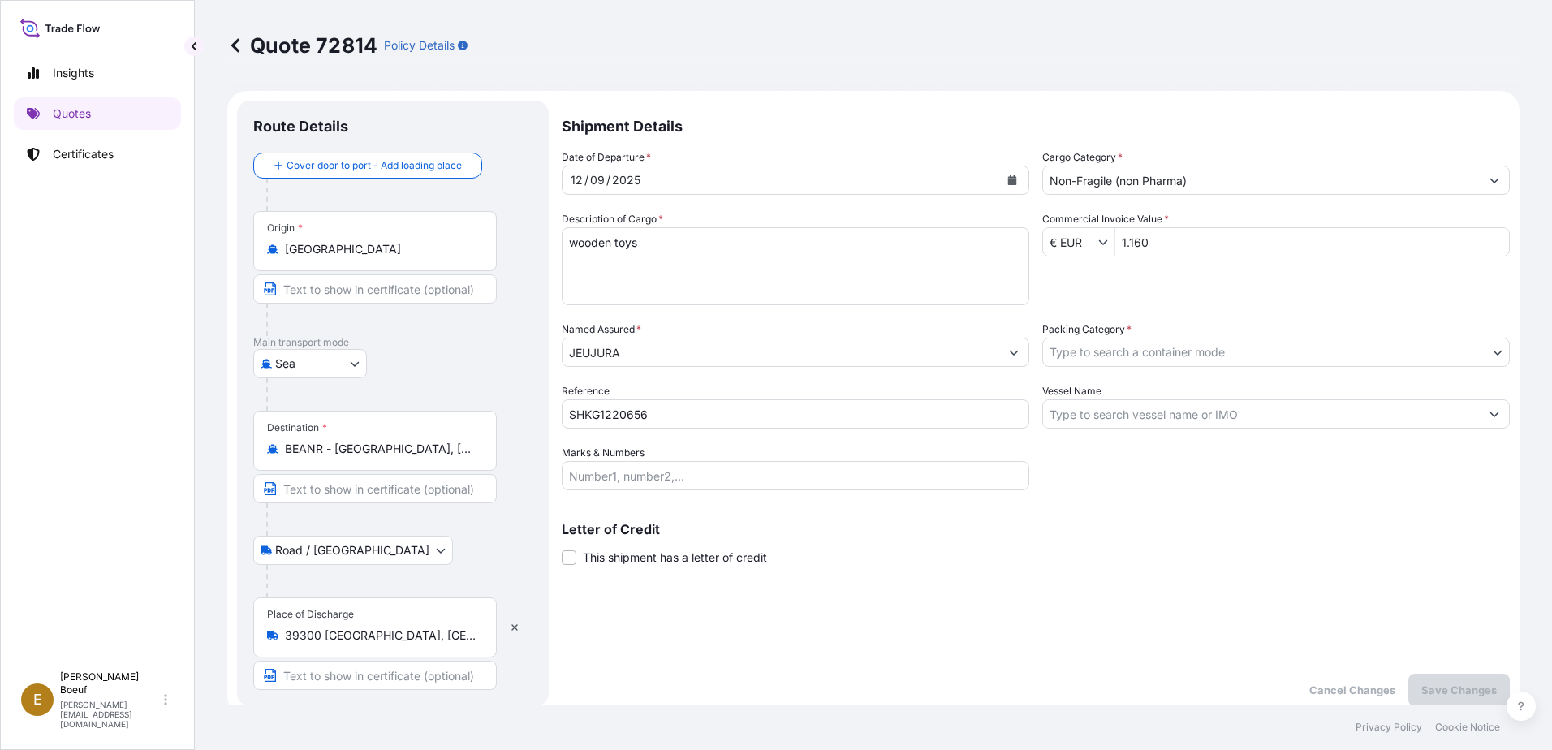
click at [425, 255] on input "Hong Kong" at bounding box center [381, 249] width 192 height 16
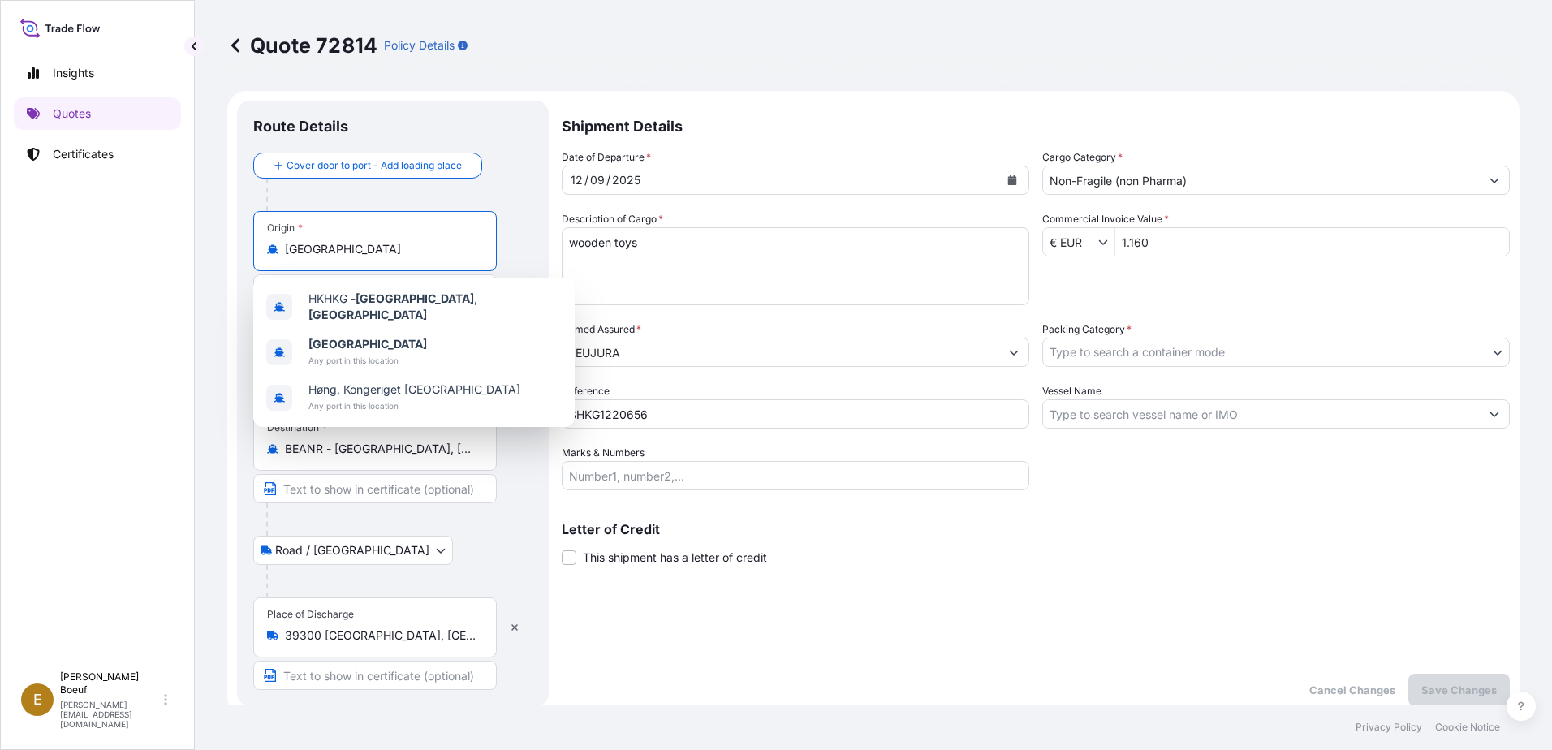
click at [425, 254] on input "Hong Kong" at bounding box center [381, 249] width 192 height 16
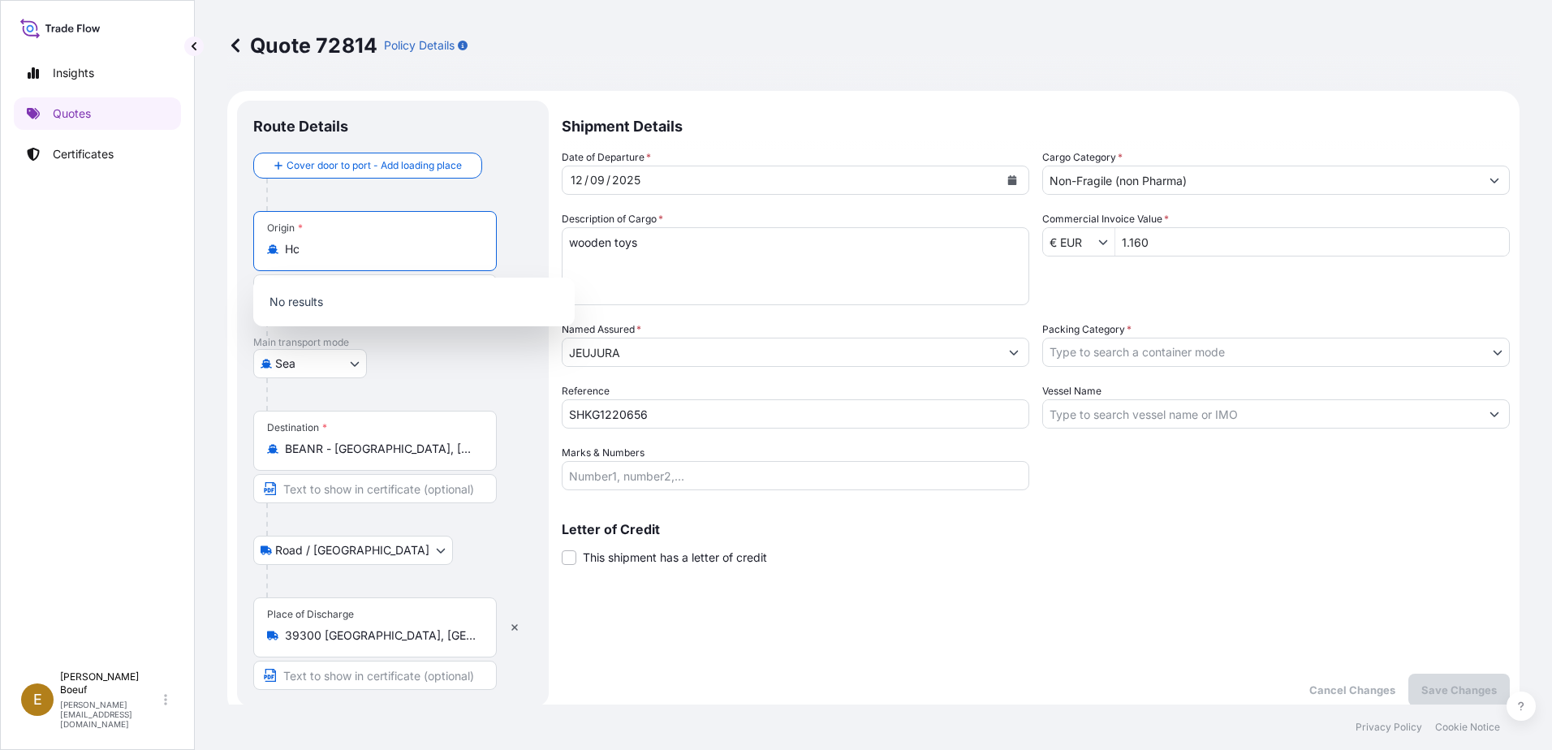
type input "H"
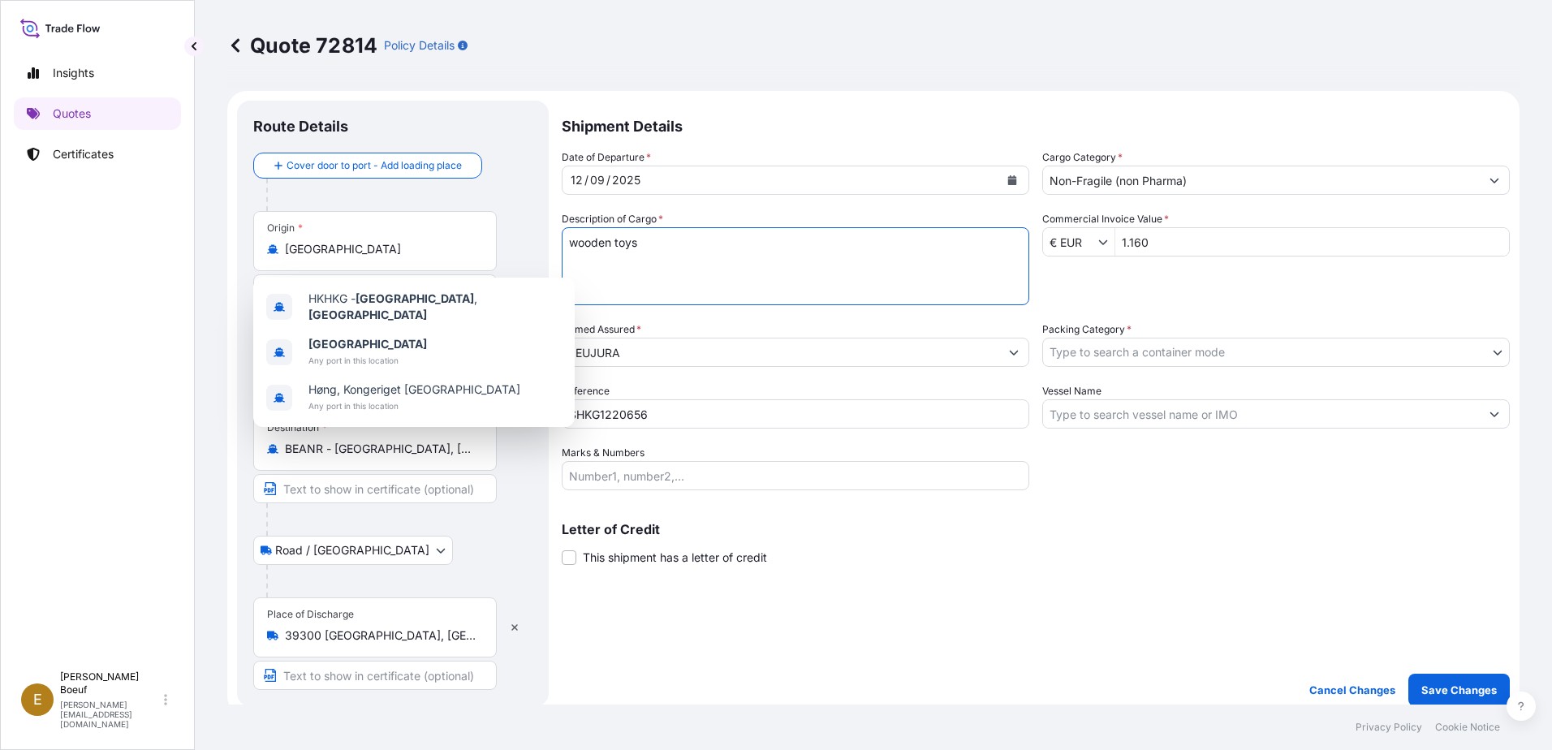
drag, startPoint x: 747, startPoint y: 254, endPoint x: 738, endPoint y: 251, distance: 9.5
click at [745, 256] on textarea "wooden toys" at bounding box center [795, 266] width 467 height 78
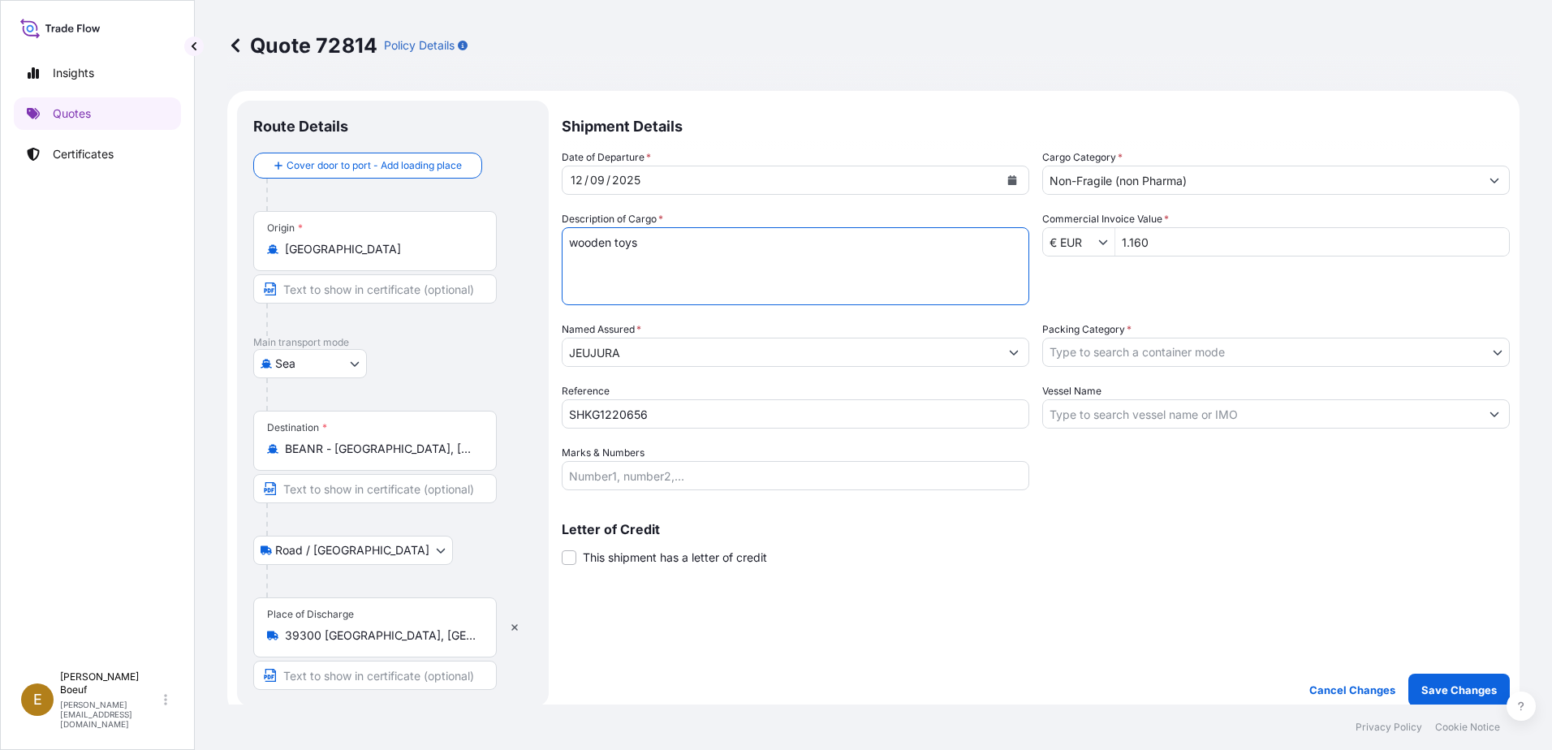
click at [398, 264] on div "Origin * Hong Kong" at bounding box center [374, 241] width 243 height 60
click at [398, 257] on input "Hong Kong" at bounding box center [381, 249] width 192 height 16
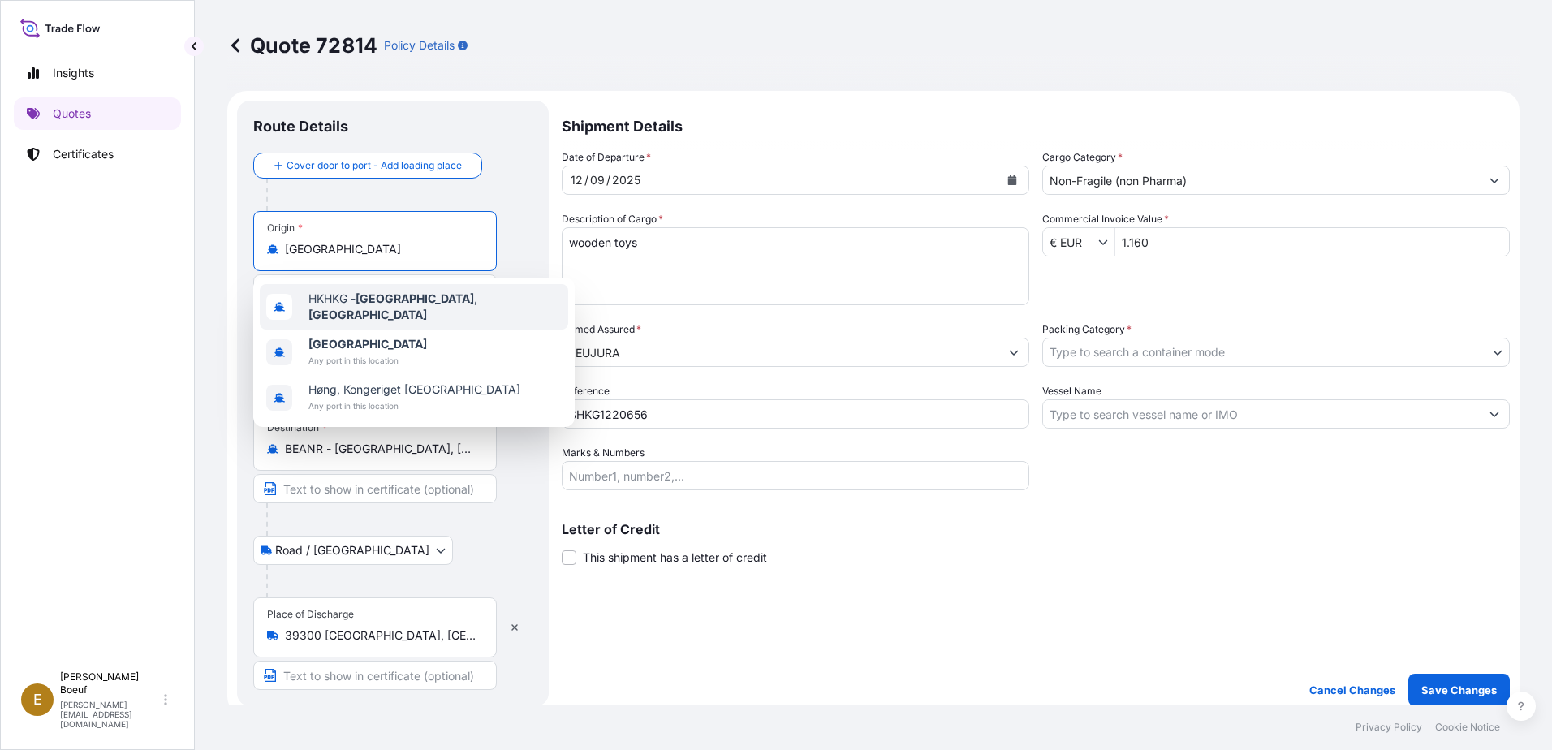
type input "HKHKG - Hong Kong, Hong Kong"
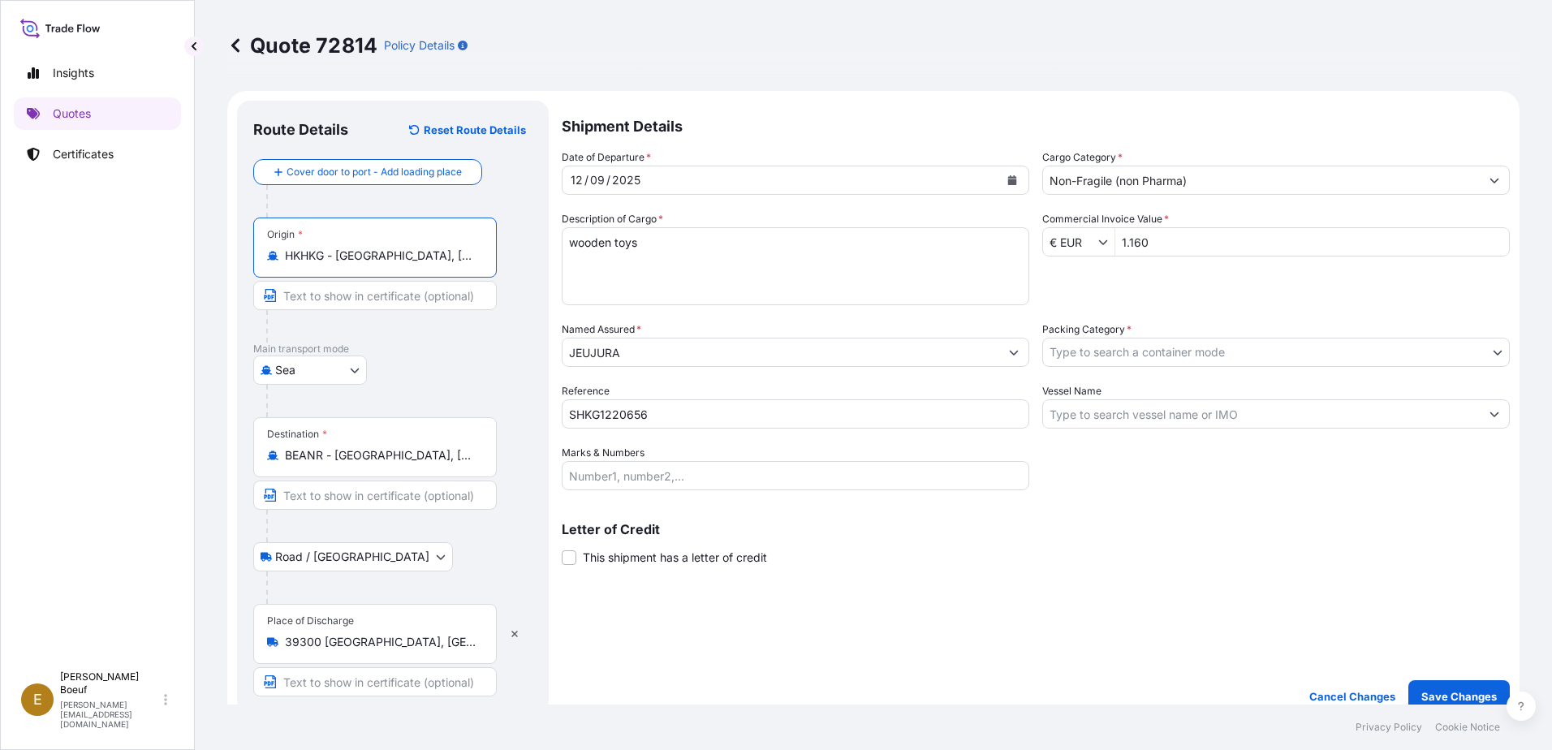
scroll to position [162, 0]
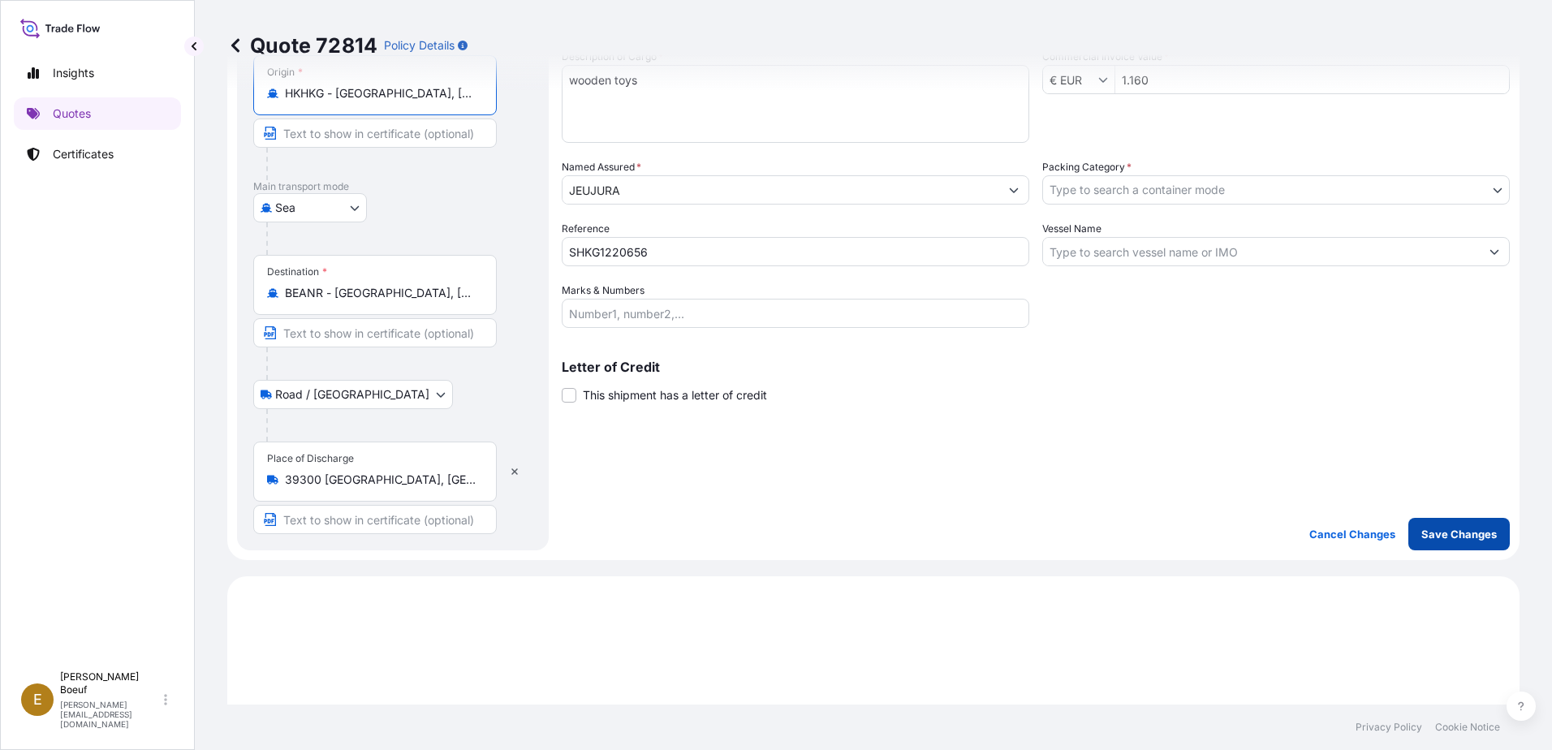
click at [1462, 538] on p "Save Changes" at bounding box center [1458, 534] width 75 height 16
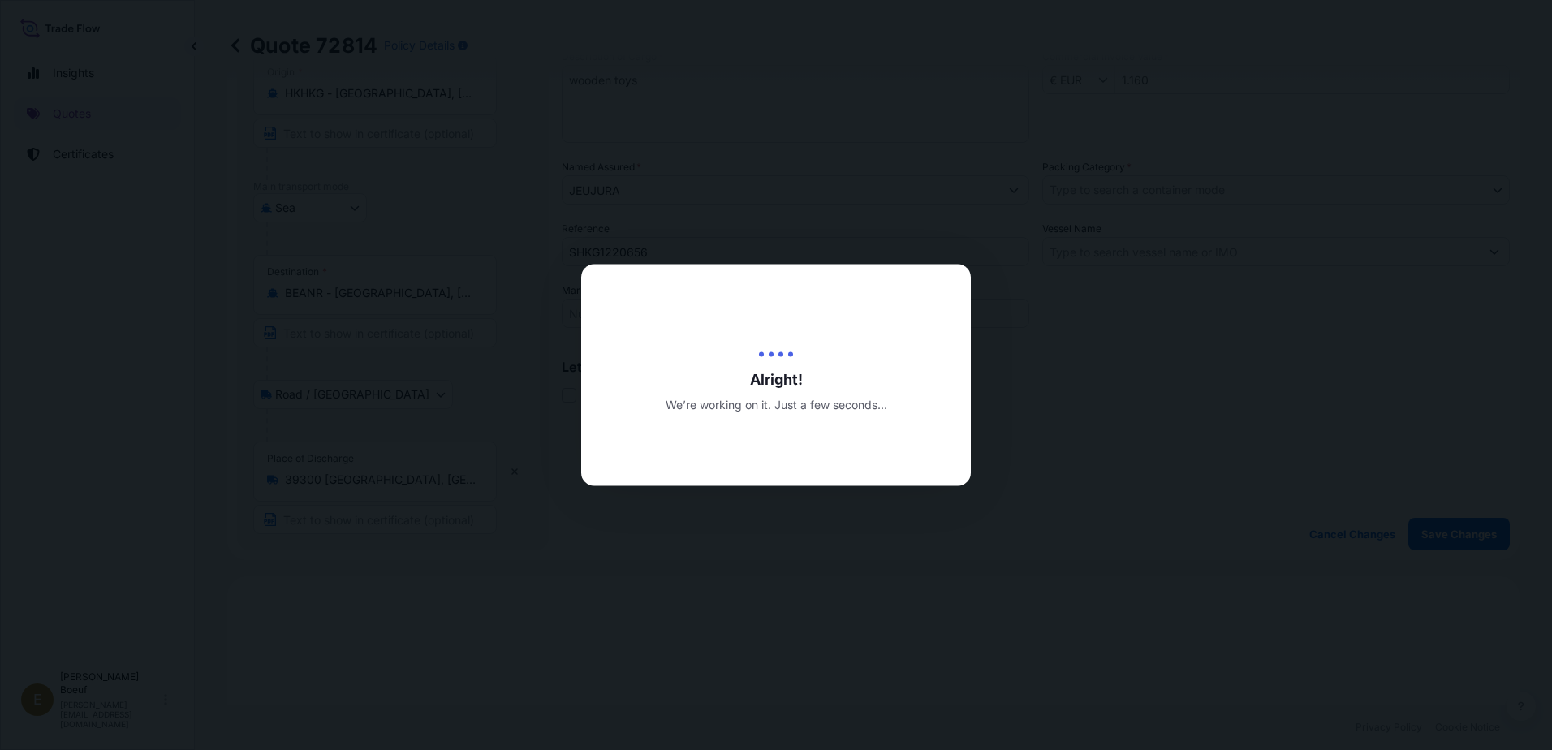
type input "10/01/2025"
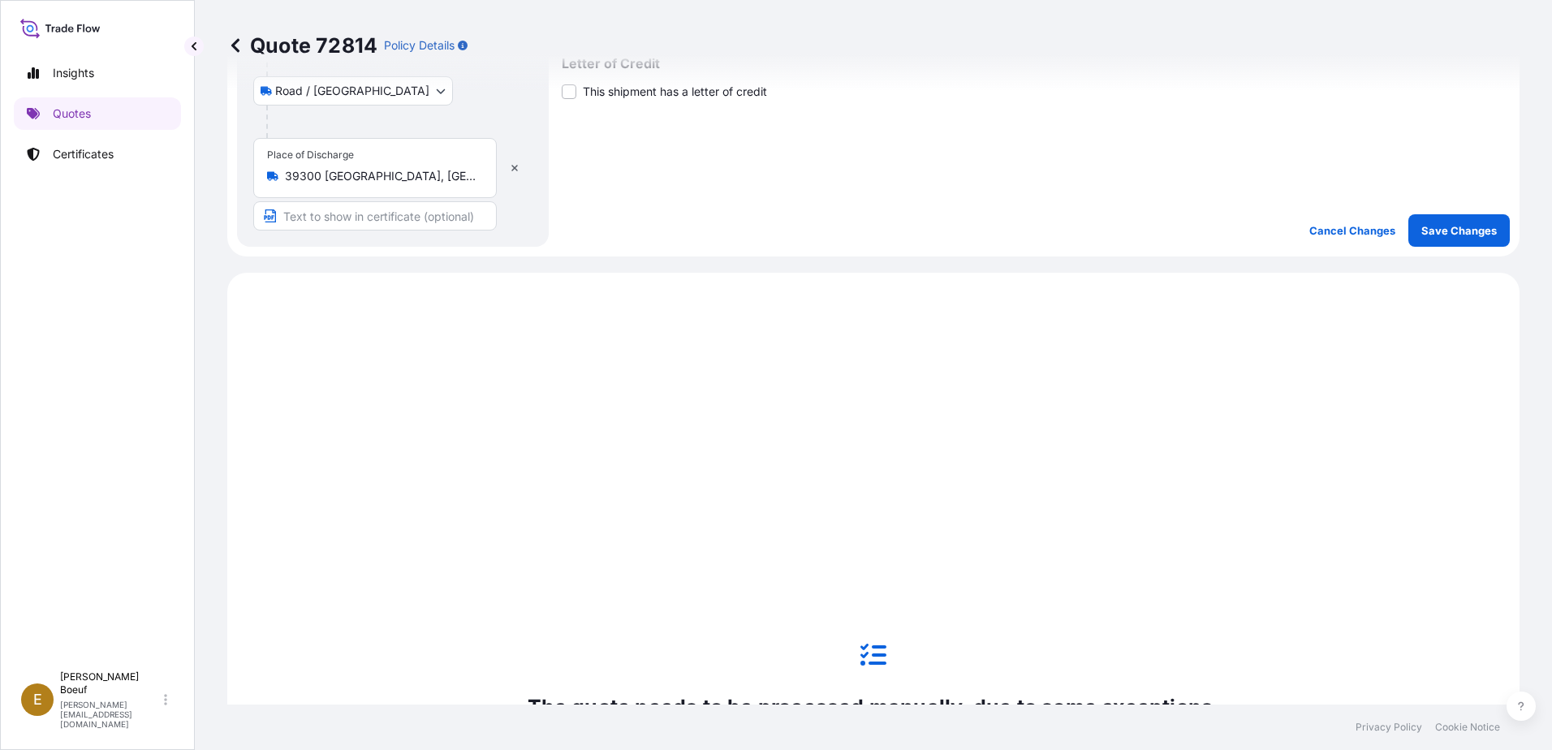
scroll to position [657, 0]
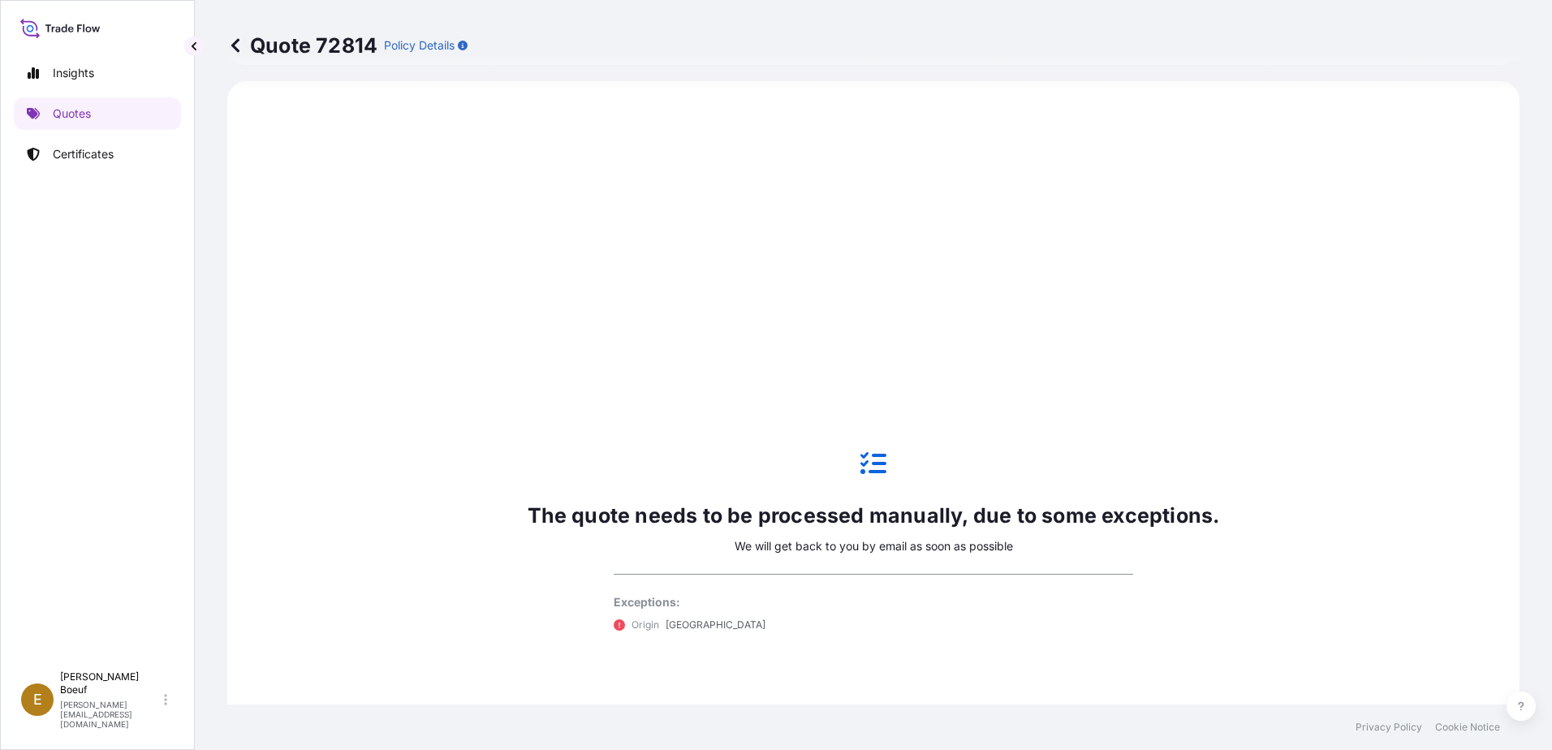
select select "Sea"
select select "Road / Inland"
